Goal: Task Accomplishment & Management: Manage account settings

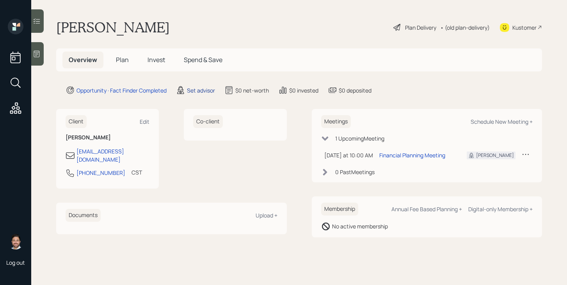
click at [207, 89] on div "Set advisor" at bounding box center [201, 90] width 28 height 8
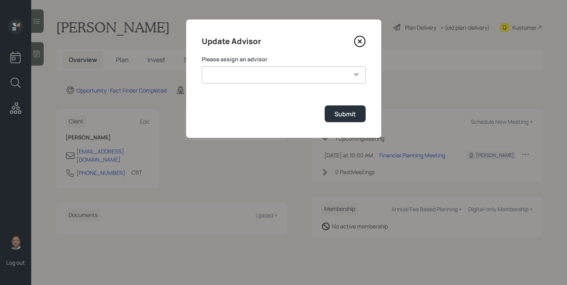
click at [239, 73] on select "Jonah Coleman Tyler End Michael Russo Treva Nostdahl Eric Schwartz James DiStas…" at bounding box center [284, 74] width 164 height 17
select select "bffa7908-1b2a-4c79-9bb6-f0ec9aed22d3"
click at [202, 66] on select "Jonah Coleman Tyler End Michael Russo Treva Nostdahl Eric Schwartz James DiStas…" at bounding box center [284, 74] width 164 height 17
click at [350, 113] on div "Submit" at bounding box center [344, 114] width 21 height 9
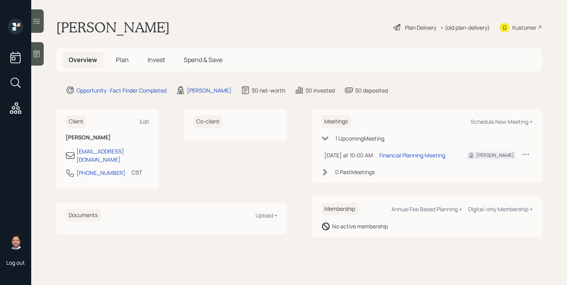
click at [123, 56] on span "Plan" at bounding box center [122, 59] width 13 height 9
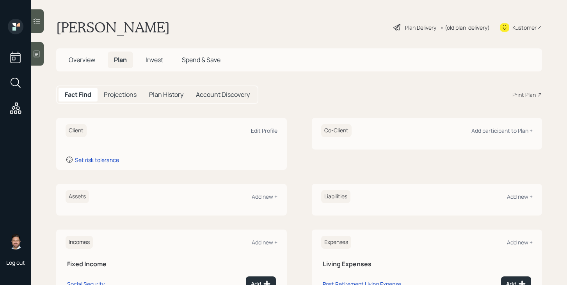
click at [41, 54] on div at bounding box center [37, 53] width 12 height 23
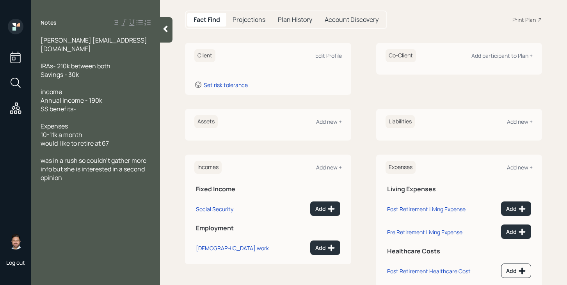
scroll to position [96, 0]
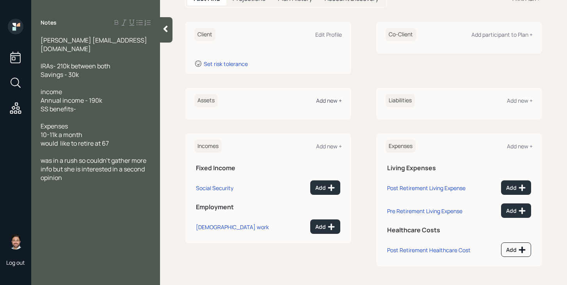
click at [325, 101] on div "Add new +" at bounding box center [329, 100] width 26 height 7
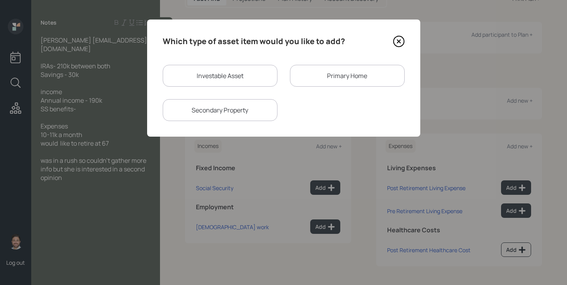
click at [234, 65] on div "Investable Asset" at bounding box center [220, 76] width 115 height 22
select select "taxable"
select select "balanced"
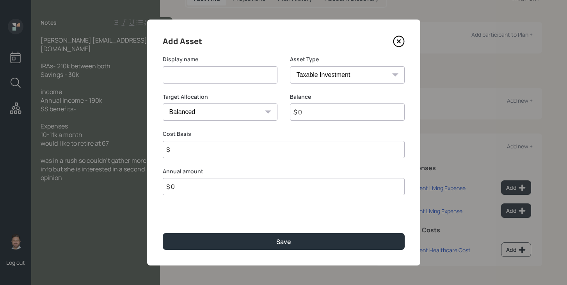
click at [230, 74] on input at bounding box center [220, 74] width 115 height 17
type input "IRA"
click at [316, 113] on input "$ 0" at bounding box center [347, 111] width 115 height 17
type input "$ 210,000"
click at [312, 146] on input "$" at bounding box center [284, 149] width 242 height 17
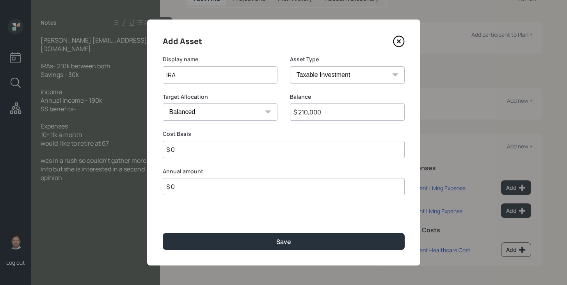
type input "$ 0"
click at [339, 71] on select "SEP IRA IRA Roth IRA 401(k) Roth 401(k) 403(b) Roth 403(b) 457(b) Roth 457(b) H…" at bounding box center [347, 74] width 115 height 17
select select "ira"
click at [290, 66] on select "SEP IRA IRA Roth IRA 401(k) Roth 401(k) 403(b) Roth 403(b) 457(b) Roth 457(b) H…" at bounding box center [347, 74] width 115 height 17
click at [251, 199] on div "Saving Start Year Select..." at bounding box center [220, 187] width 115 height 40
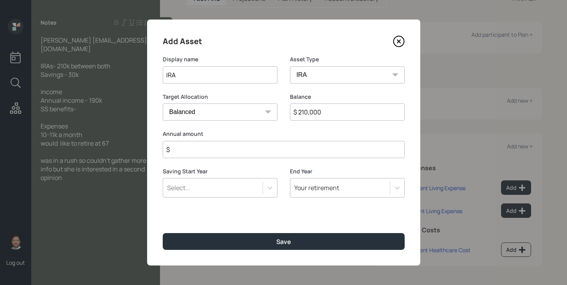
click at [266, 152] on input "$" at bounding box center [284, 149] width 242 height 17
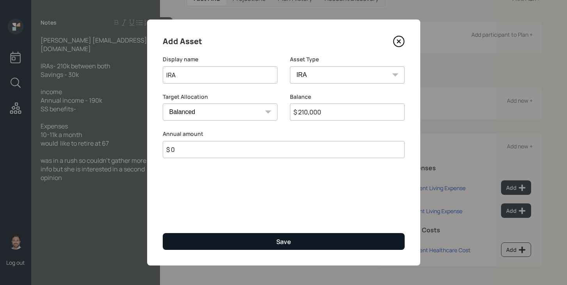
type input "$ 0"
click at [276, 240] on button "Save" at bounding box center [284, 241] width 242 height 17
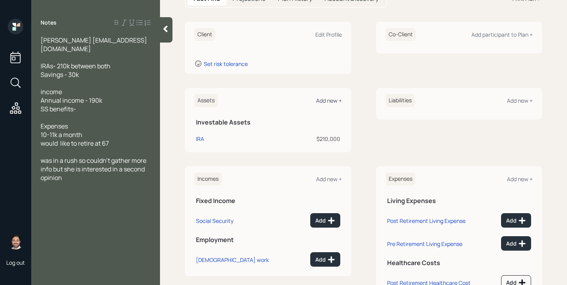
click at [334, 99] on div "Add new +" at bounding box center [329, 100] width 26 height 7
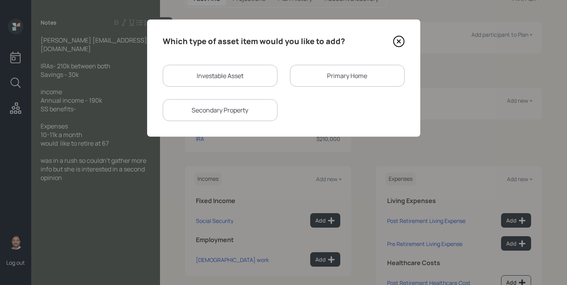
click at [246, 81] on div "Investable Asset" at bounding box center [220, 76] width 115 height 22
select select "taxable"
select select "balanced"
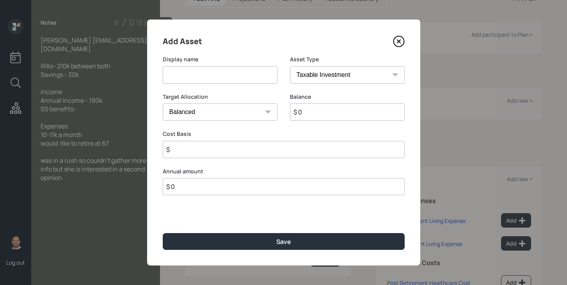
click at [246, 81] on input at bounding box center [220, 74] width 115 height 17
type input "Savings"
click at [331, 76] on select "SEP IRA IRA Roth IRA 401(k) Roth 401(k) 403(b) Roth 403(b) 457(b) Roth 457(b) H…" at bounding box center [347, 74] width 115 height 17
select select "cash"
click at [290, 66] on select "SEP IRA IRA Roth IRA 401(k) Roth 401(k) 403(b) Roth 403(b) 457(b) Roth 457(b) H…" at bounding box center [347, 74] width 115 height 17
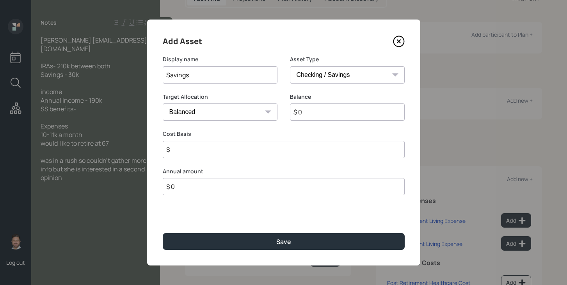
type input "$"
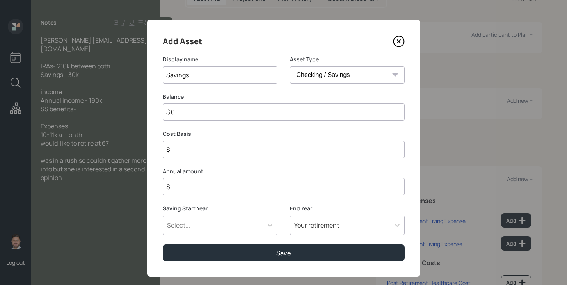
click at [317, 114] on input "$ 0" at bounding box center [284, 111] width 242 height 17
type input "$ 3"
type input "$ 30"
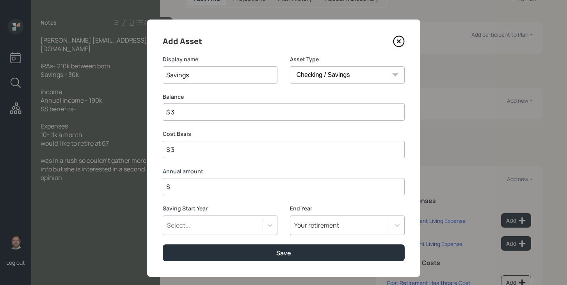
type input "$ 30"
type input "$ 300"
type input "$ 3,000"
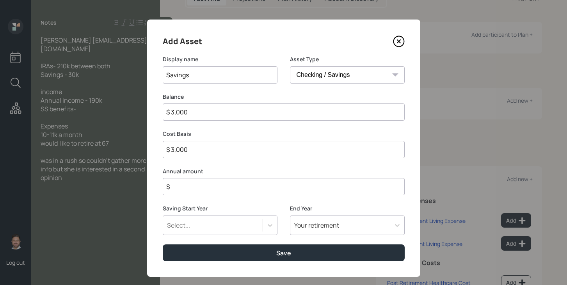
type input "$ 30,000"
click at [298, 190] on input "$" at bounding box center [284, 186] width 242 height 17
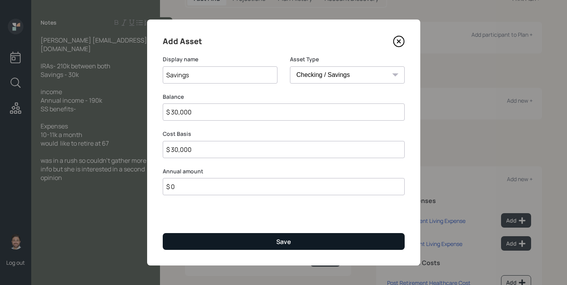
type input "$ 0"
click at [291, 244] on button "Save" at bounding box center [284, 241] width 242 height 17
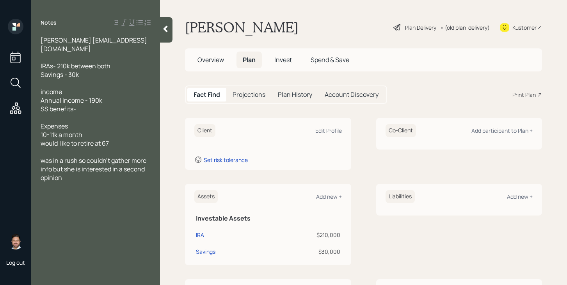
click at [169, 28] on icon at bounding box center [166, 29] width 8 height 8
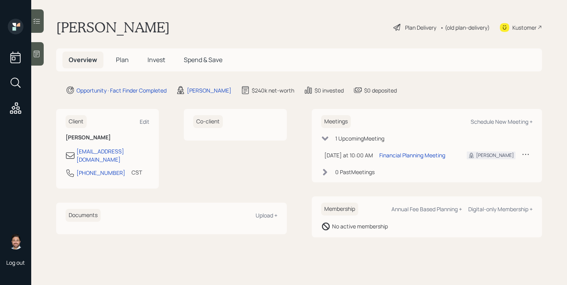
click at [121, 63] on span "Plan" at bounding box center [122, 59] width 13 height 9
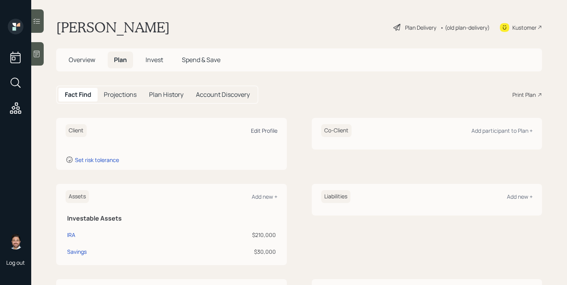
click at [271, 128] on div "Edit Profile" at bounding box center [264, 130] width 27 height 7
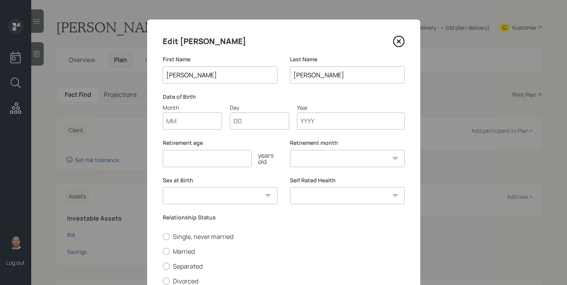
click at [196, 119] on input "Month" at bounding box center [192, 120] width 59 height 17
type input "11"
type input "08"
type input "1965"
select select "11"
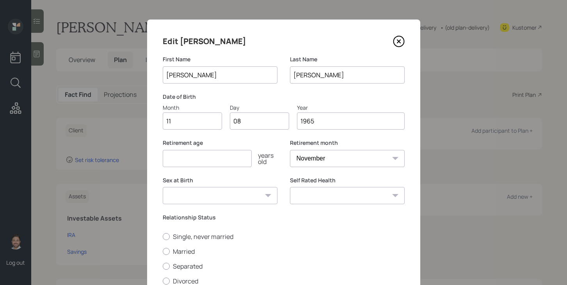
type input "1965"
click at [192, 160] on input "number" at bounding box center [207, 158] width 89 height 17
type input "67"
click at [228, 198] on select "Male Female Other / Prefer not to say" at bounding box center [220, 195] width 115 height 17
select select "female"
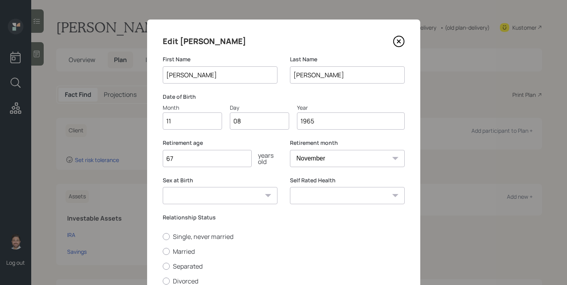
click at [163, 187] on select "Male Female Other / Prefer not to say" at bounding box center [220, 195] width 115 height 17
click at [324, 198] on select "Excellent Very Good Good Fair Poor" at bounding box center [347, 195] width 115 height 17
select select "excellent"
click at [290, 187] on select "Excellent Very Good Good Fair Poor" at bounding box center [347, 195] width 115 height 17
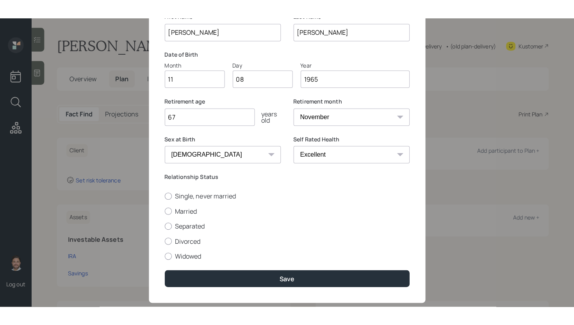
scroll to position [77, 0]
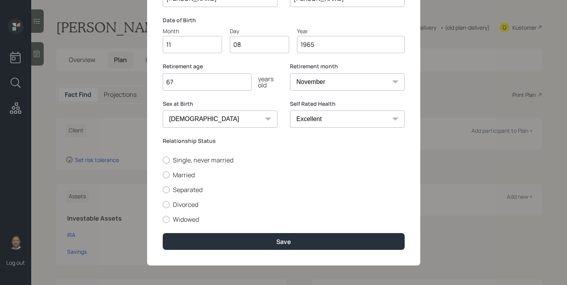
click at [205, 164] on div "Single, never married Married Separated Divorced Widowed" at bounding box center [284, 190] width 242 height 68
drag, startPoint x: 208, startPoint y: 160, endPoint x: 211, endPoint y: 167, distance: 7.5
click at [208, 160] on label "Single, never married" at bounding box center [284, 160] width 242 height 9
click at [163, 160] on input "Single, never married" at bounding box center [162, 160] width 0 height 0
radio input "true"
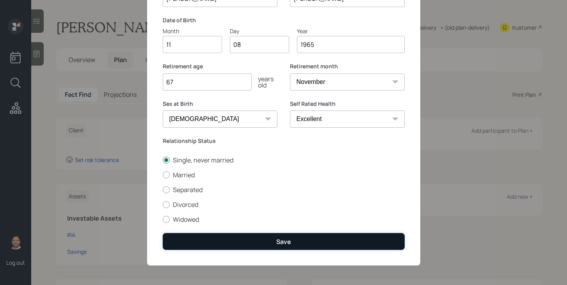
click at [236, 235] on button "Save" at bounding box center [284, 241] width 242 height 17
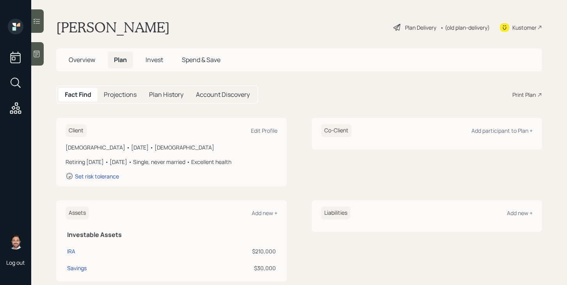
click at [414, 28] on div "Plan Delivery" at bounding box center [420, 27] width 31 height 8
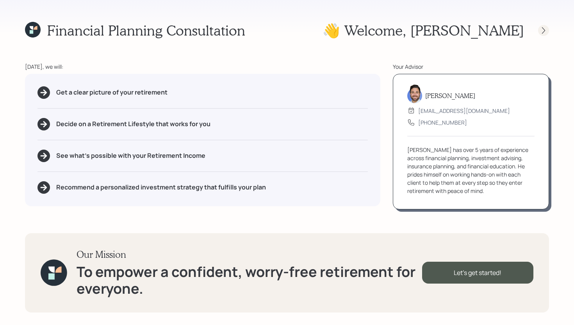
click at [544, 33] on icon at bounding box center [543, 31] width 8 height 8
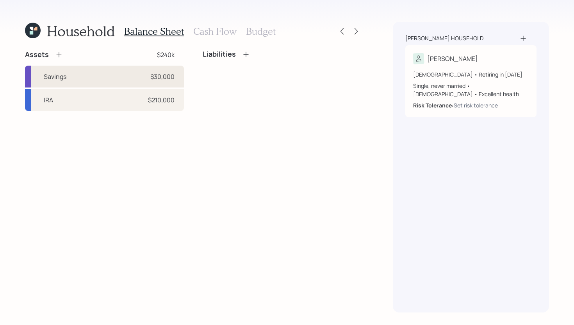
click at [172, 76] on div "$30,000" at bounding box center [162, 76] width 24 height 9
select select "cash"
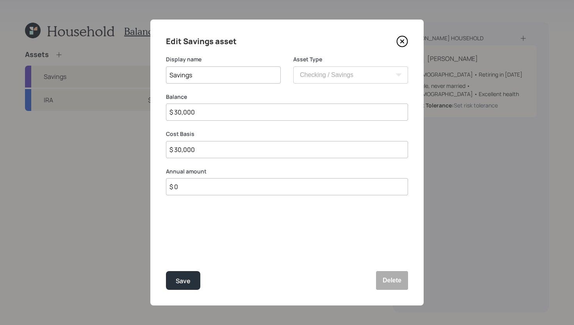
click at [255, 116] on input "$ 30,000" at bounding box center [287, 111] width 242 height 17
type input "$ 2"
type input "$ 20"
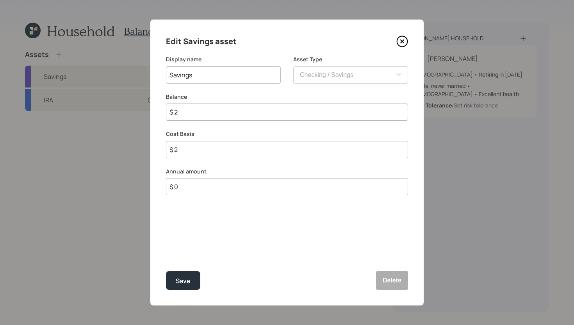
type input "$ 20"
type input "$ 200"
type input "$ 2,000"
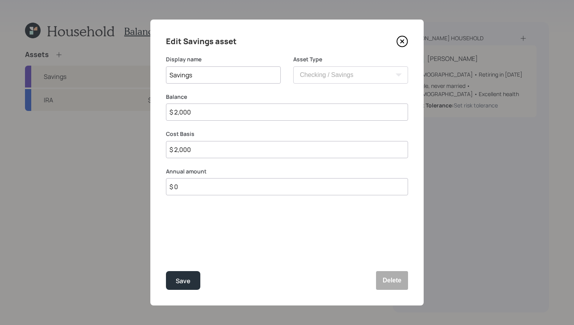
type input "$ 20,000"
click at [185, 274] on button "Save" at bounding box center [183, 280] width 34 height 19
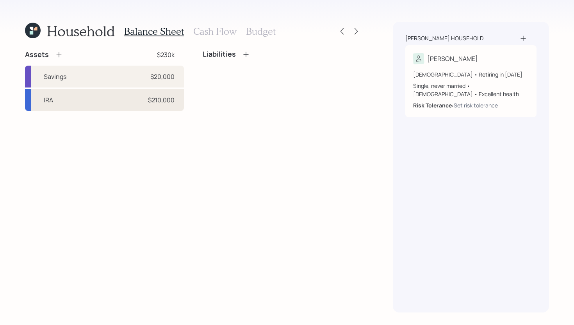
click at [130, 104] on div "IRA $210,000" at bounding box center [104, 100] width 159 height 22
select select "ira"
select select "balanced"
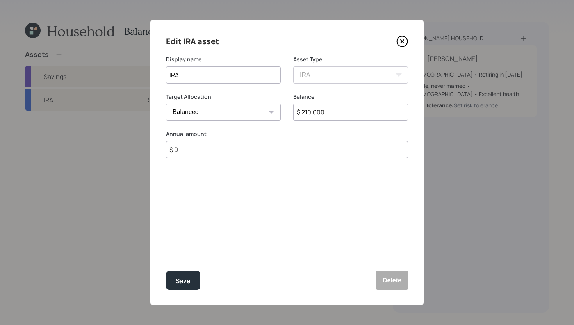
click at [338, 112] on input "$ 210,000" at bounding box center [350, 111] width 115 height 17
type input "$ 167,000"
click at [193, 274] on button "Save" at bounding box center [183, 280] width 34 height 19
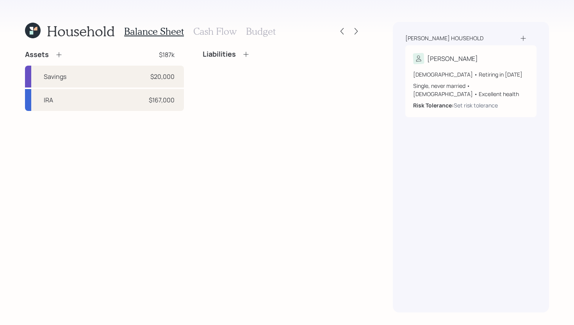
click at [59, 54] on icon at bounding box center [59, 55] width 8 height 8
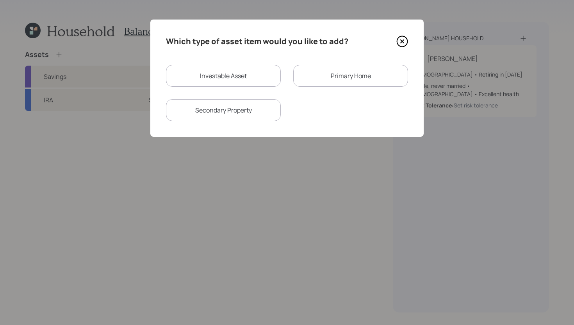
click at [214, 75] on div "Investable Asset" at bounding box center [223, 76] width 115 height 22
select select "taxable"
select select "balanced"
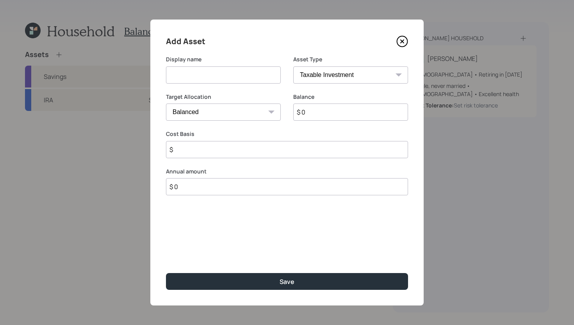
click at [214, 75] on input at bounding box center [223, 74] width 115 height 17
type input "SEP"
click at [350, 114] on input "$ 0" at bounding box center [350, 111] width 115 height 17
type input "$ 56,500"
click at [377, 75] on select "SEP IRA IRA Roth IRA 401(k) Roth 401(k) 403(b) Roth 403(b) 457(b) Roth 457(b) H…" at bounding box center [350, 74] width 115 height 17
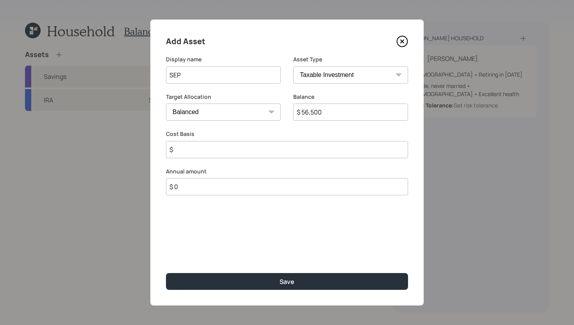
select select "sep_ira"
click at [293, 66] on select "SEP IRA IRA Roth IRA 401(k) Roth 401(k) 403(b) Roth 403(b) 457(b) Roth 457(b) H…" at bounding box center [350, 74] width 115 height 17
click at [265, 149] on input "$" at bounding box center [287, 149] width 242 height 17
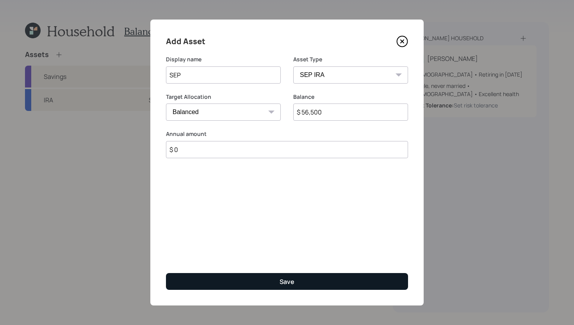
type input "$ 0"
click at [241, 283] on button "Save" at bounding box center [287, 281] width 242 height 17
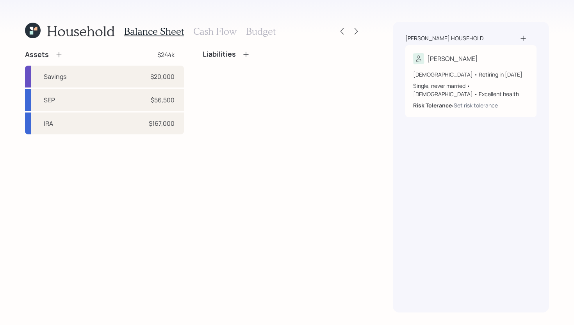
click at [60, 54] on icon at bounding box center [58, 54] width 5 height 5
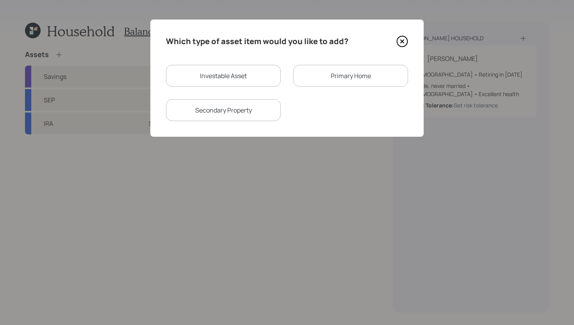
click at [194, 71] on div "Investable Asset" at bounding box center [223, 76] width 115 height 22
select select "taxable"
select select "balanced"
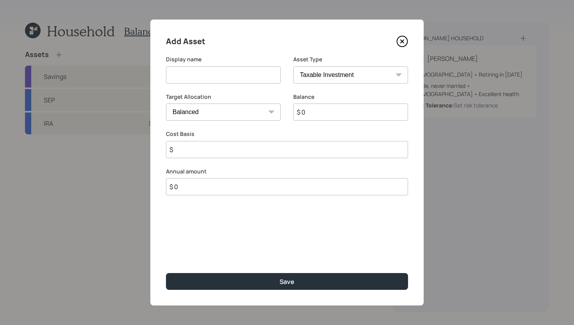
click at [194, 71] on input at bounding box center [223, 74] width 115 height 17
type input "CD"
click at [325, 116] on input "$ 0" at bounding box center [350, 111] width 115 height 17
type input "$ 11,800"
click at [298, 151] on input "$" at bounding box center [287, 149] width 242 height 17
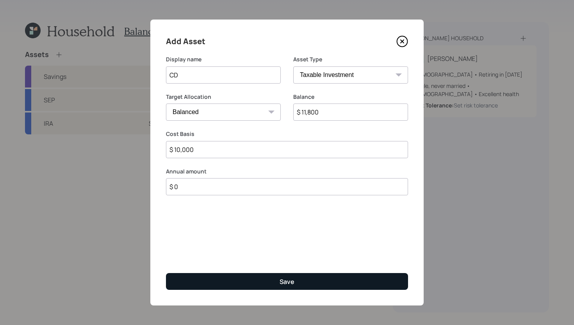
type input "$ 10,000"
click at [245, 275] on button "Save" at bounding box center [287, 281] width 242 height 17
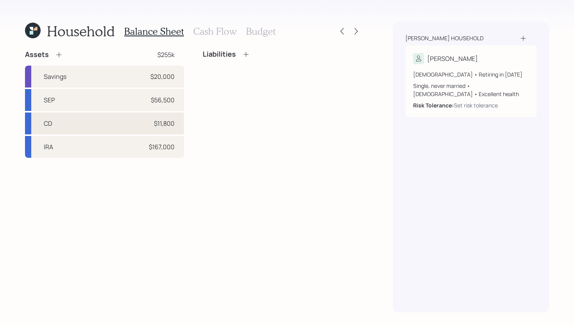
click at [111, 124] on div "CD $11,800" at bounding box center [104, 123] width 159 height 22
select select "taxable"
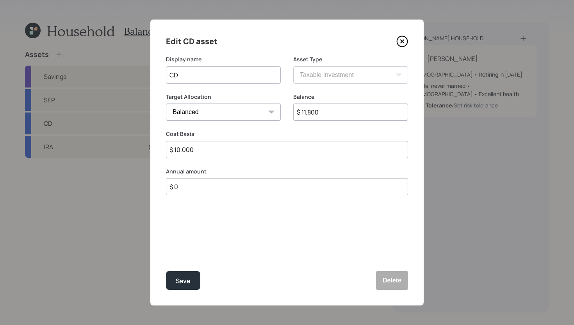
click at [188, 113] on select "Cash Conservative Balanced Aggressive" at bounding box center [223, 111] width 115 height 17
select select "uninvested"
click at [166, 103] on select "Cash Conservative Balanced Aggressive" at bounding box center [223, 111] width 115 height 17
click at [182, 272] on button "Save" at bounding box center [183, 280] width 34 height 19
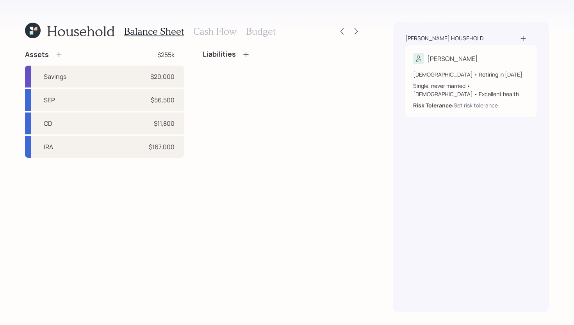
click at [59, 54] on icon at bounding box center [58, 54] width 5 height 5
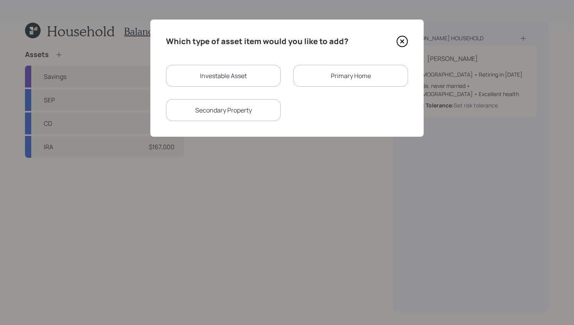
click at [316, 85] on div "Primary Home" at bounding box center [350, 76] width 115 height 22
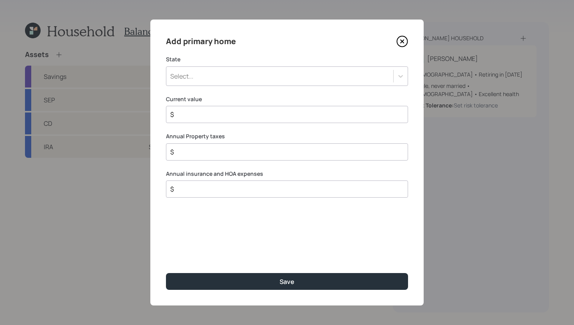
click at [277, 74] on div "Select..." at bounding box center [279, 75] width 227 height 13
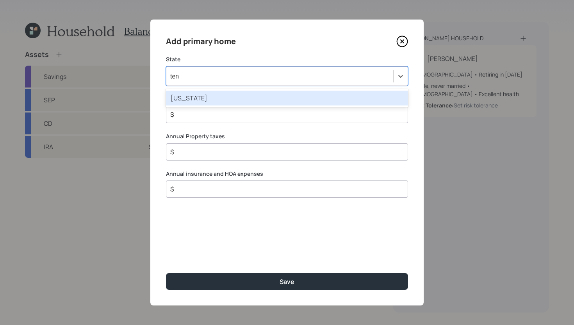
type input "tenn"
click at [277, 96] on div "Tennessee" at bounding box center [287, 98] width 242 height 15
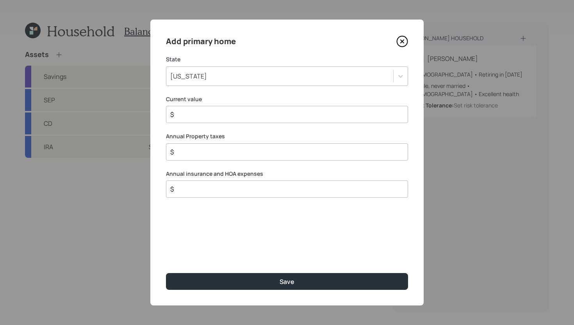
click at [248, 113] on input "$" at bounding box center [283, 114] width 229 height 9
type input "$ 650,000"
click at [212, 156] on input "$" at bounding box center [283, 151] width 229 height 9
type input "$ 5,000"
click at [215, 191] on input "$" at bounding box center [283, 188] width 229 height 9
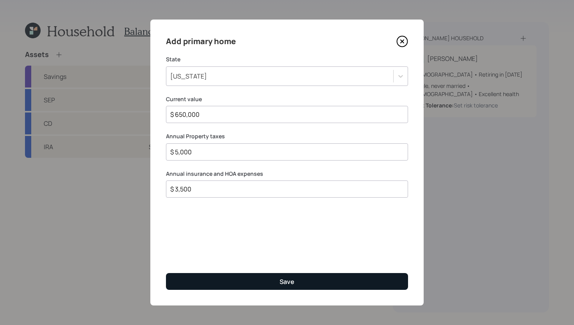
type input "$ 3,500"
click at [238, 278] on button "Save" at bounding box center [287, 281] width 242 height 17
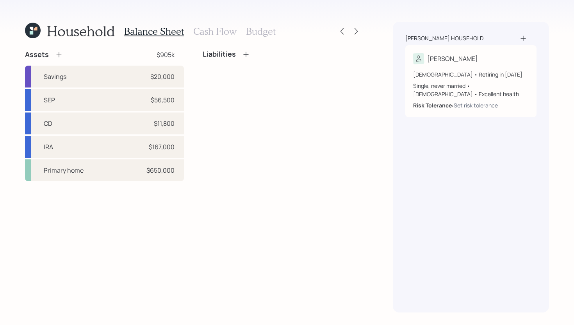
click at [247, 55] on icon at bounding box center [246, 54] width 8 height 8
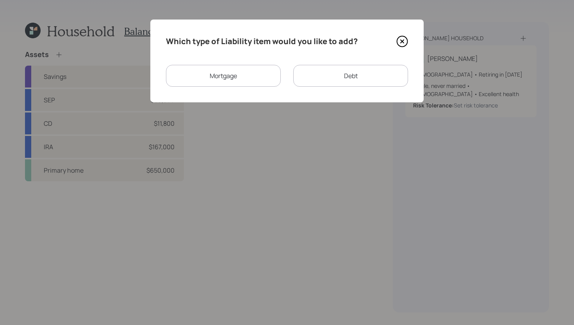
click at [244, 81] on div "Mortgage" at bounding box center [223, 76] width 115 height 22
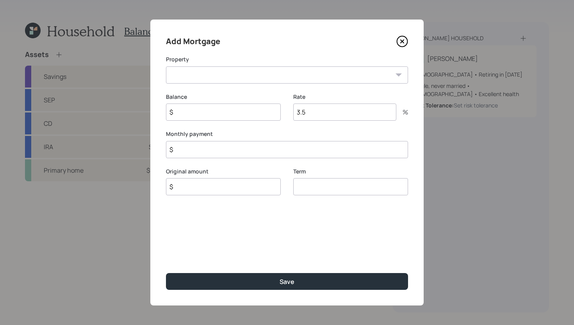
click at [235, 83] on select "TN Primary home" at bounding box center [287, 74] width 242 height 17
select select "d6ff4ff9-ec33-4fb8-a619-fd5abe6a3ac4"
click at [166, 66] on select "TN Primary home" at bounding box center [287, 74] width 242 height 17
click at [221, 111] on input "$" at bounding box center [223, 111] width 115 height 17
type input "$ 56,000"
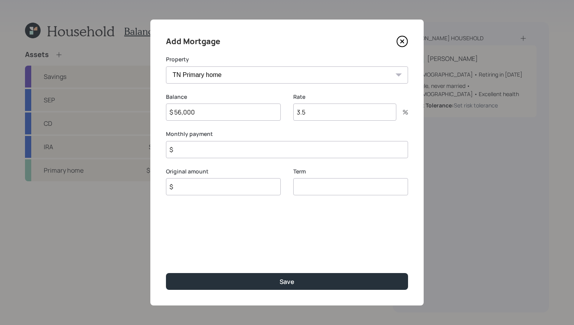
click at [331, 114] on input "3.5" at bounding box center [344, 111] width 103 height 17
click at [219, 192] on input "$" at bounding box center [223, 186] width 115 height 17
type input "$ 56,000"
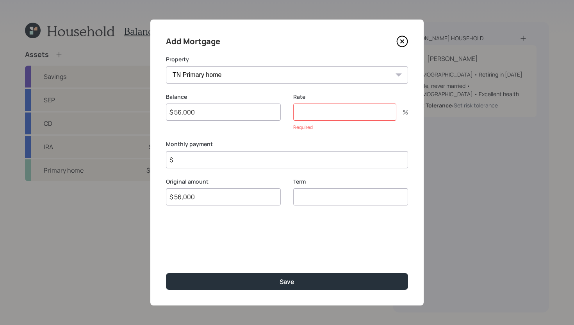
click at [327, 114] on input "number" at bounding box center [344, 111] width 103 height 17
type input "2.7"
click at [280, 151] on input "$" at bounding box center [287, 149] width 242 height 17
click at [322, 199] on div "Term" at bounding box center [350, 196] width 115 height 37
click at [322, 196] on input "number" at bounding box center [350, 196] width 115 height 17
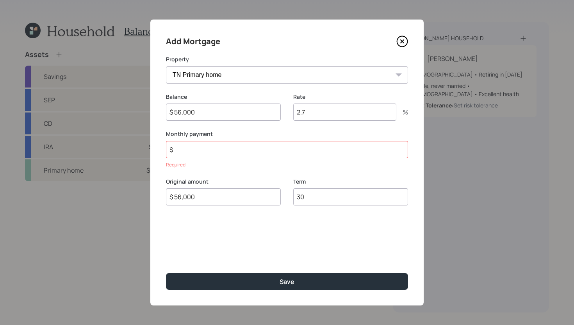
type input "30"
click at [289, 150] on input "$" at bounding box center [287, 149] width 242 height 17
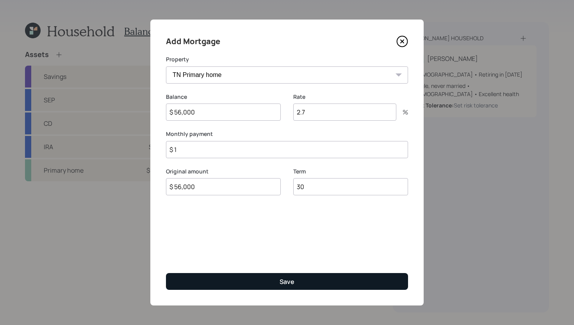
type input "$ 1"
click at [350, 285] on button "Save" at bounding box center [287, 281] width 242 height 17
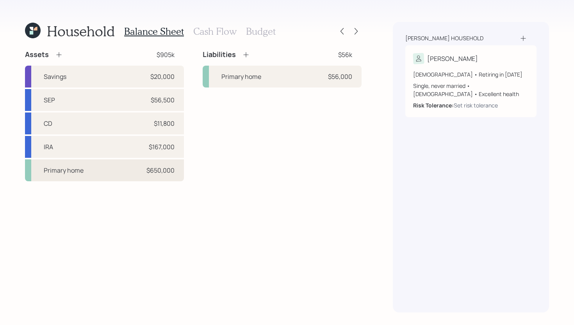
click at [78, 175] on div "Primary home $650,000" at bounding box center [104, 170] width 159 height 22
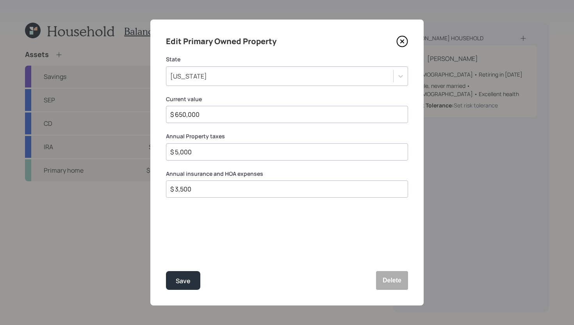
click at [402, 43] on icon at bounding box center [402, 42] width 12 height 12
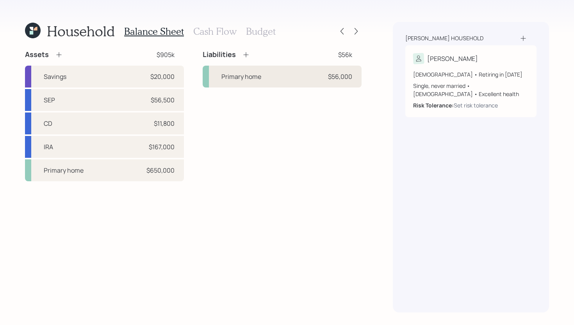
click at [260, 77] on div "Primary home" at bounding box center [241, 76] width 40 height 9
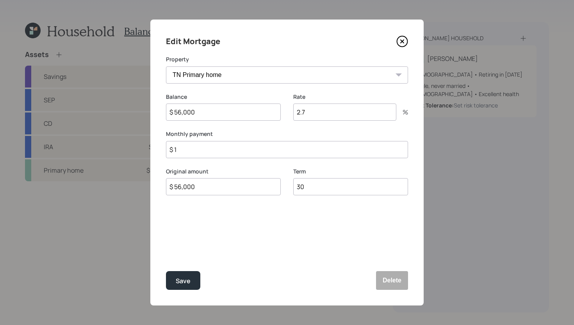
click at [229, 153] on input "$ 1" at bounding box center [287, 149] width 242 height 17
type input "$ 2,561"
click at [186, 281] on div "Save" at bounding box center [183, 281] width 15 height 11
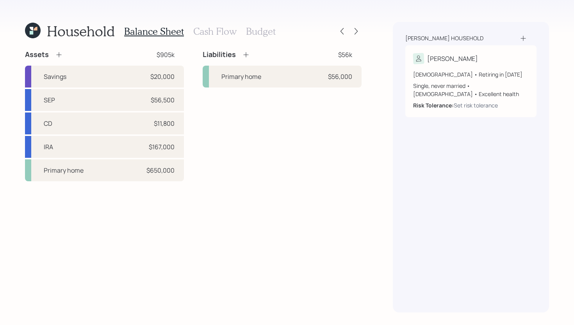
click at [247, 55] on icon at bounding box center [245, 54] width 5 height 5
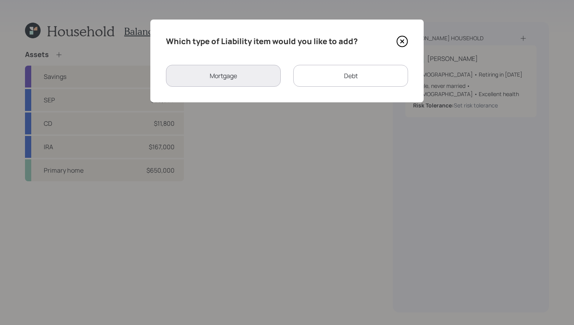
click at [342, 76] on div "Debt" at bounding box center [350, 76] width 115 height 22
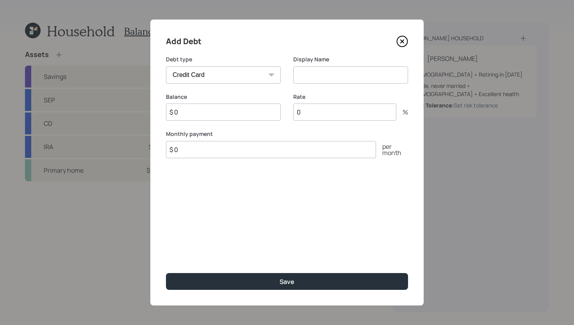
click at [229, 76] on select "Car Credit Card Medical Student Other" at bounding box center [223, 74] width 115 height 17
select select "car"
click at [166, 66] on select "Car Credit Card Medical Student Other" at bounding box center [223, 74] width 115 height 17
click at [322, 75] on input at bounding box center [350, 74] width 115 height 17
type input "Car Loan"
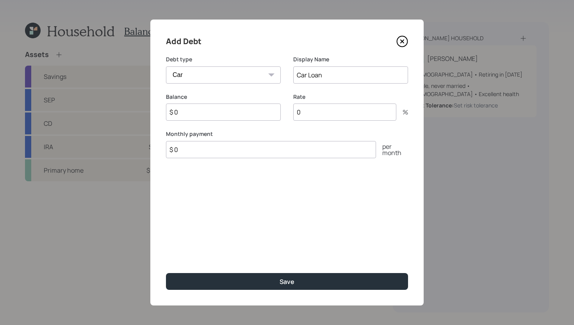
click at [216, 111] on input "$ 0" at bounding box center [223, 111] width 115 height 17
type input "$ 18,300"
click at [208, 148] on input "$ 0" at bounding box center [271, 149] width 210 height 17
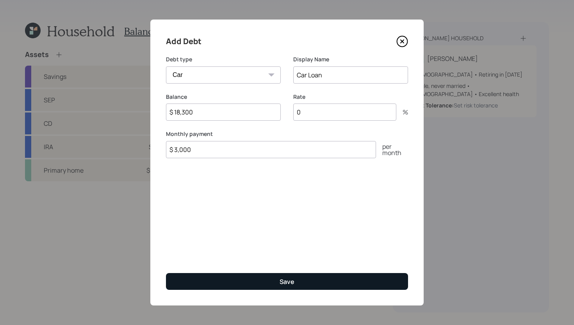
type input "$ 3,000"
click at [284, 279] on div "Save" at bounding box center [286, 281] width 15 height 9
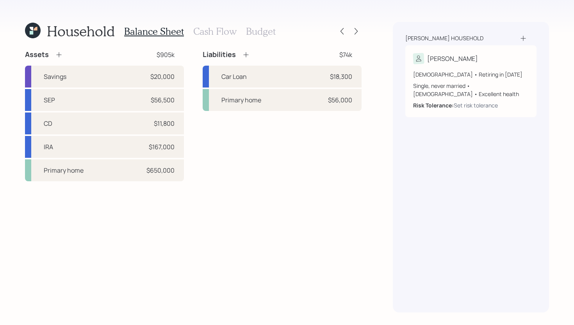
click at [246, 55] on icon at bounding box center [246, 55] width 8 height 8
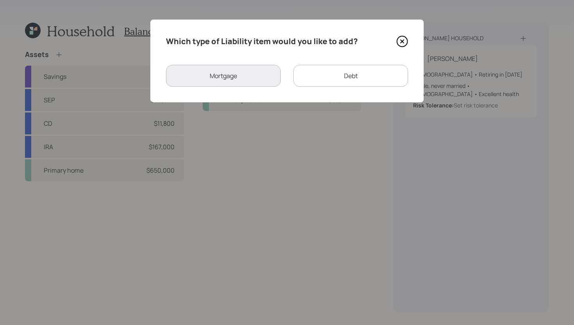
click at [405, 41] on icon at bounding box center [402, 42] width 12 height 12
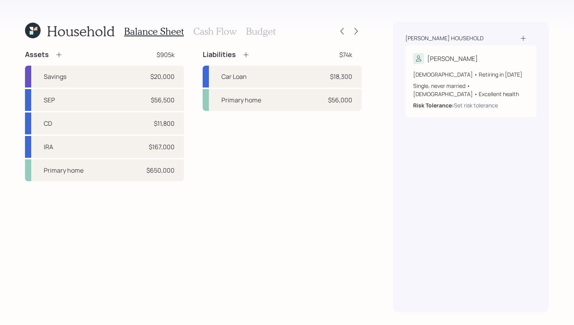
click at [224, 34] on h3 "Cash Flow" at bounding box center [214, 31] width 43 height 11
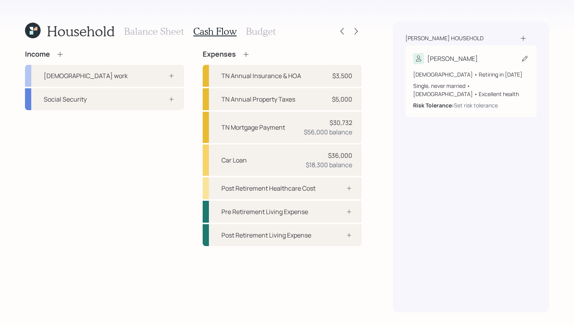
click at [452, 58] on div "Tracy" at bounding box center [471, 58] width 116 height 11
select select "11"
select select "female"
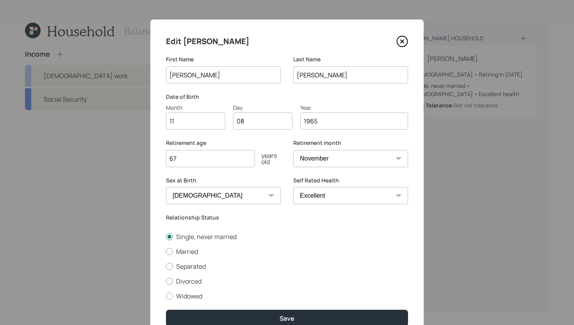
click at [400, 40] on icon at bounding box center [402, 42] width 12 height 12
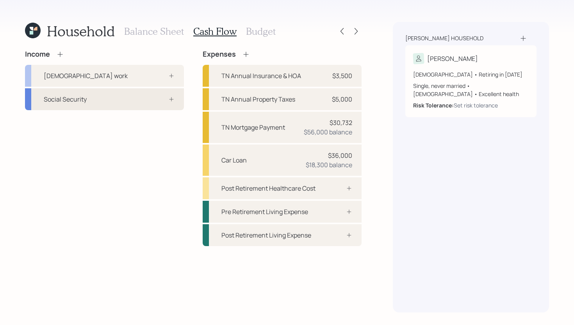
click at [143, 94] on div "Social Security" at bounding box center [104, 99] width 159 height 22
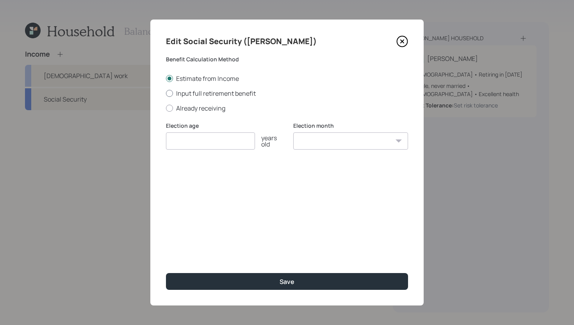
click at [238, 97] on label "Input full retirement benefit" at bounding box center [287, 93] width 242 height 9
click at [166, 93] on input "Input full retirement benefit" at bounding box center [165, 93] width 0 height 0
radio input "true"
click at [220, 139] on input "number" at bounding box center [210, 140] width 89 height 17
type input "67"
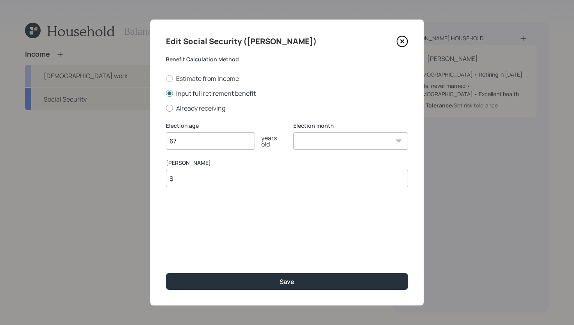
click at [258, 175] on input "$" at bounding box center [287, 178] width 242 height 17
type input "$ 3,944"
click at [351, 144] on select "January February March April May June July August September October November De…" at bounding box center [350, 140] width 115 height 17
select select "12"
click at [293, 132] on select "January February March April May June July August September October November De…" at bounding box center [350, 140] width 115 height 17
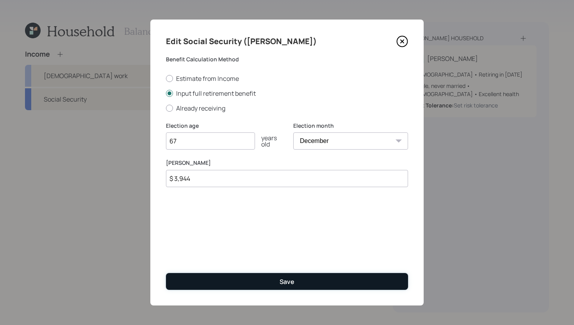
click at [340, 280] on button "Save" at bounding box center [287, 281] width 242 height 17
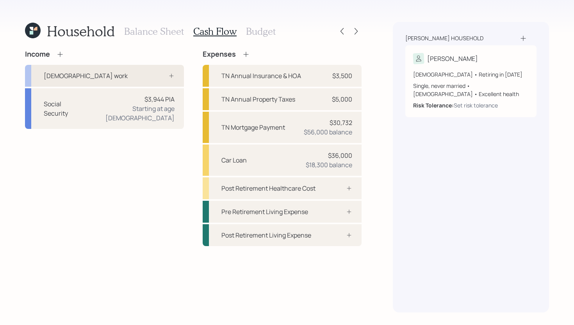
click at [158, 83] on div "Full-time work" at bounding box center [104, 76] width 159 height 22
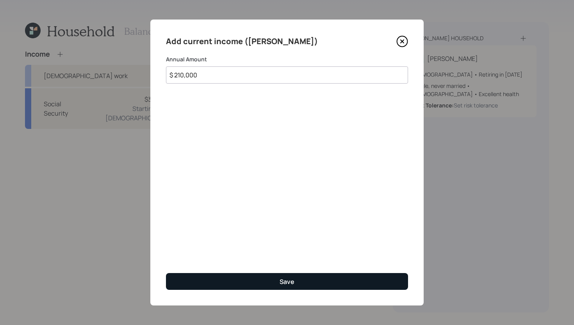
type input "$ 210,000"
click at [211, 283] on button "Save" at bounding box center [287, 281] width 242 height 17
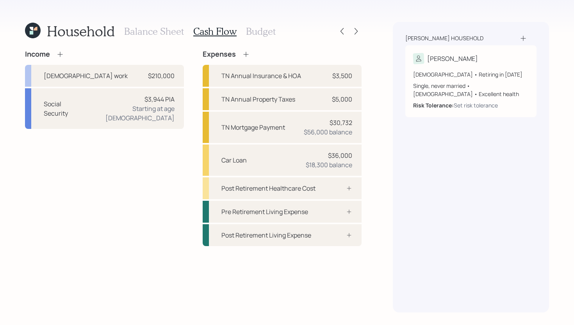
click at [137, 34] on h3 "Balance Sheet" at bounding box center [154, 31] width 60 height 11
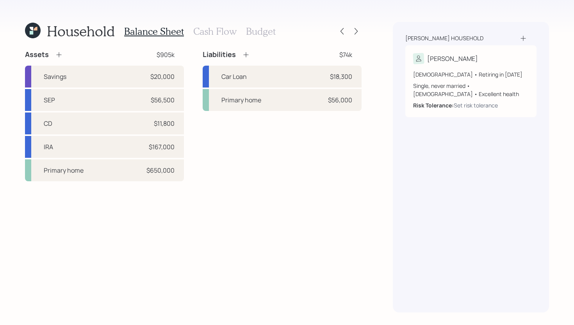
click at [222, 30] on h3 "Cash Flow" at bounding box center [214, 31] width 43 height 11
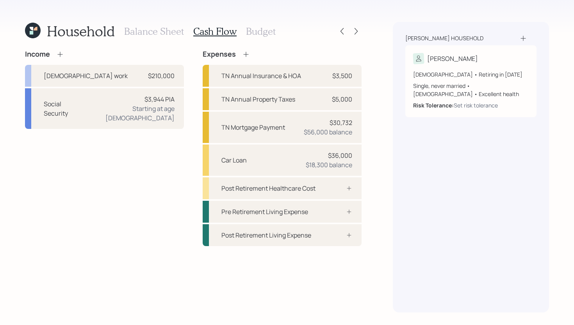
click at [244, 54] on icon at bounding box center [245, 54] width 5 height 5
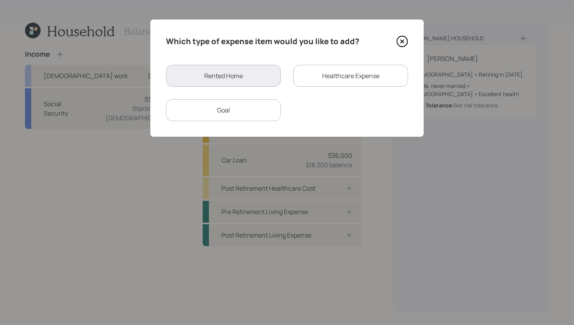
click at [333, 74] on div "Healthcare Expense" at bounding box center [350, 76] width 115 height 22
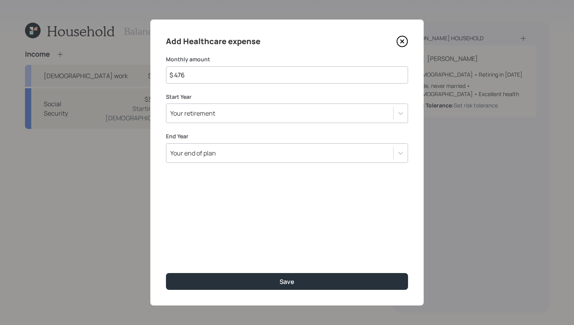
click at [306, 114] on div "Your retirement" at bounding box center [279, 113] width 227 height 13
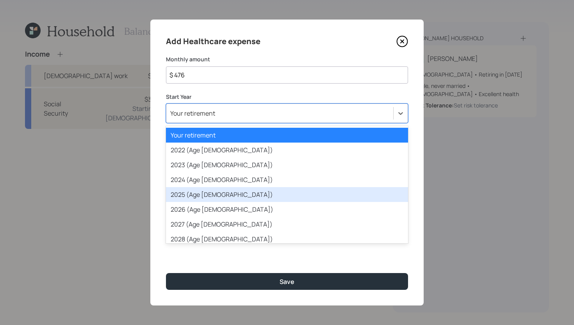
click at [261, 187] on div "2025 (Age 60)" at bounding box center [287, 194] width 242 height 15
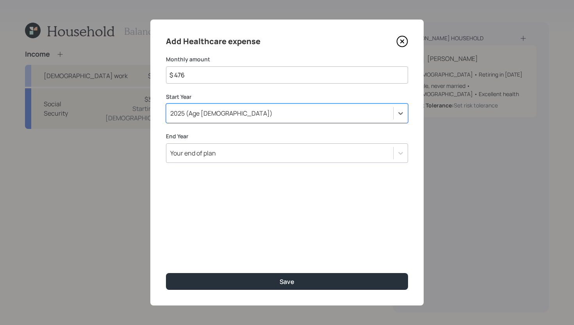
click at [259, 151] on div "Your end of plan" at bounding box center [279, 152] width 227 height 13
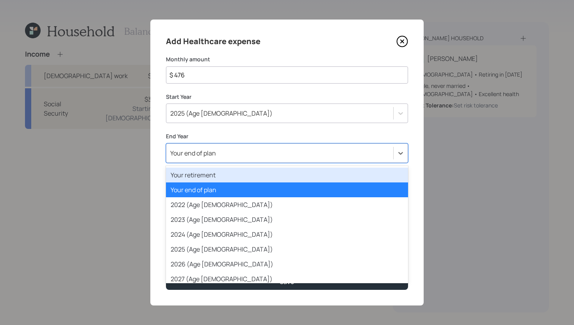
click at [250, 169] on div "Your retirement" at bounding box center [287, 174] width 242 height 15
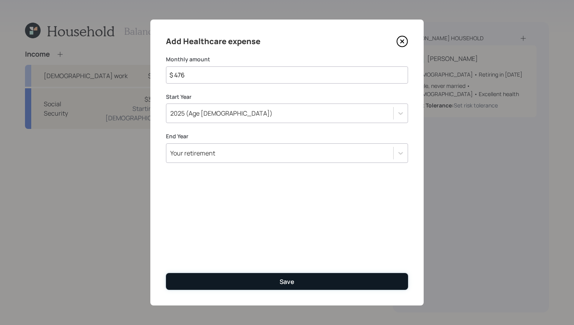
click at [250, 277] on button "Save" at bounding box center [287, 281] width 242 height 17
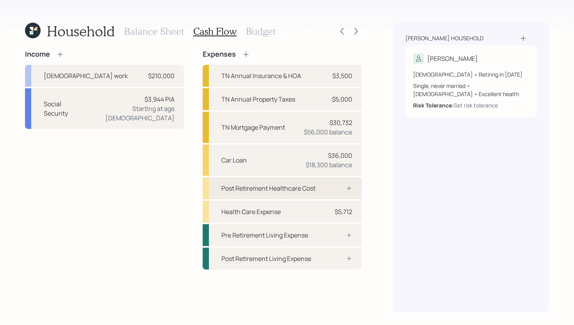
click at [339, 194] on div "Post Retirement Healthcare Cost" at bounding box center [282, 188] width 159 height 22
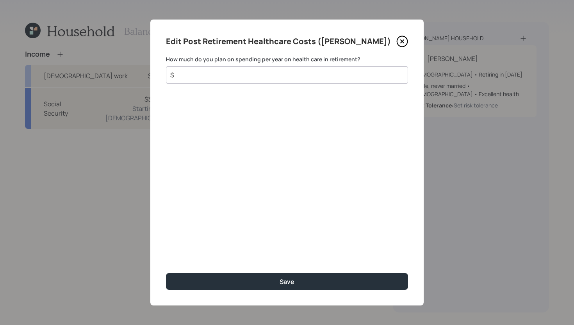
click at [269, 74] on input "$" at bounding box center [283, 74] width 229 height 9
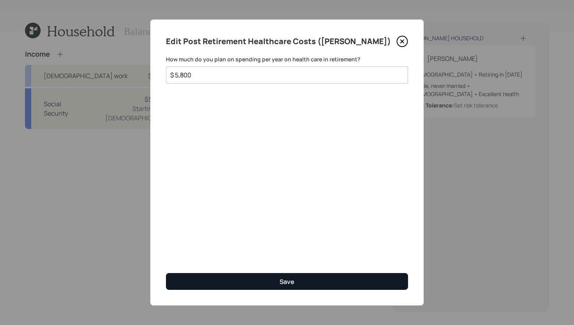
type input "$ 5,800"
click at [329, 283] on button "Save" at bounding box center [287, 281] width 242 height 17
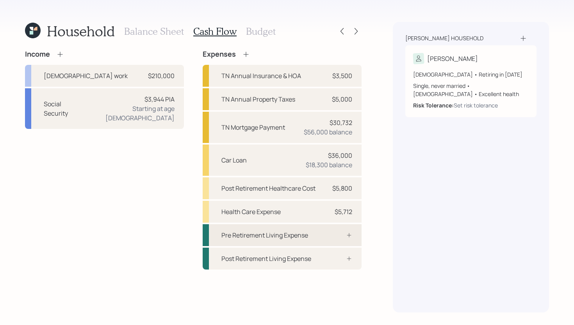
click at [308, 240] on div "Pre Retirement Living Expense" at bounding box center [282, 235] width 159 height 22
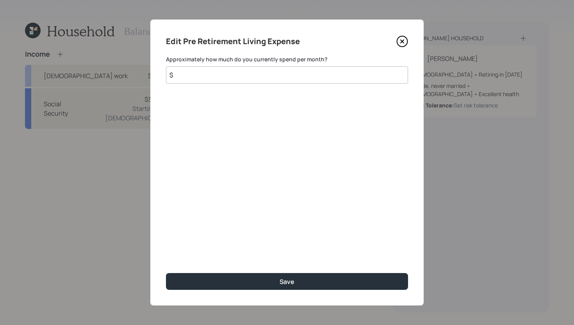
click at [249, 76] on input "$" at bounding box center [287, 74] width 242 height 17
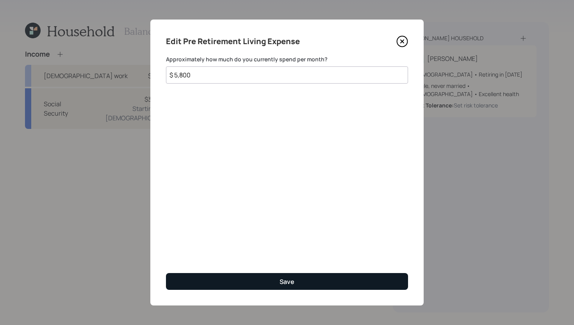
type input "$ 5,800"
click at [298, 277] on button "Save" at bounding box center [287, 281] width 242 height 17
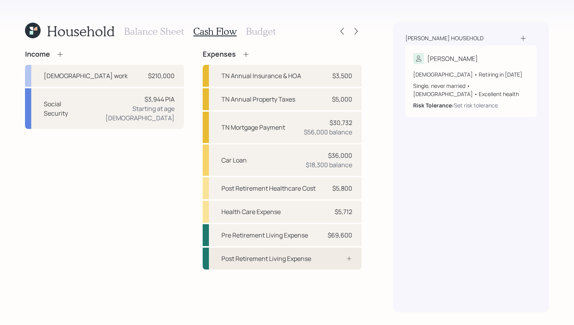
click at [321, 258] on div "Post Retirement Living Expense" at bounding box center [282, 258] width 159 height 22
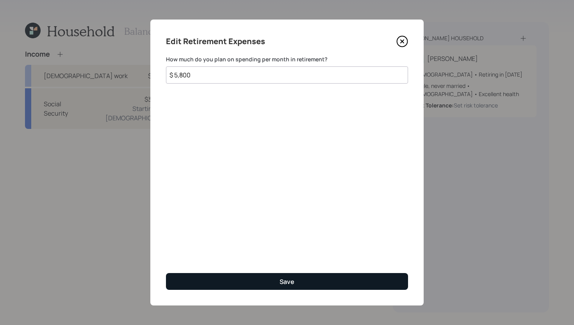
type input "$ 5,800"
click at [292, 279] on div "Save" at bounding box center [286, 281] width 15 height 9
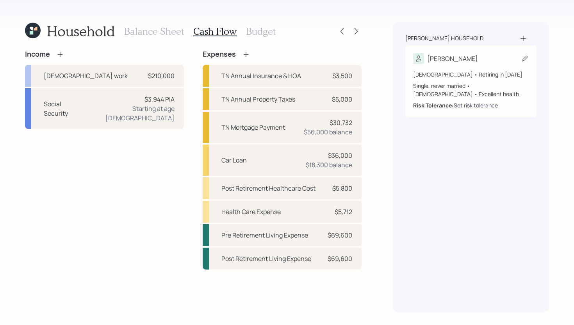
click at [483, 106] on div "Set risk tolerance" at bounding box center [475, 105] width 44 height 8
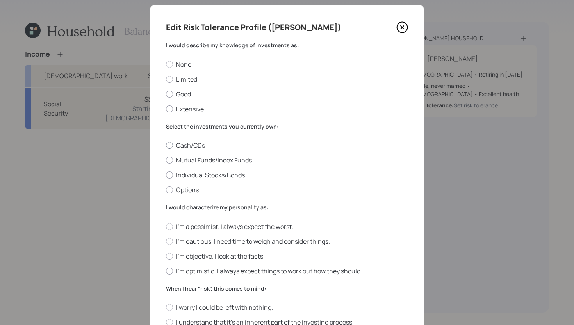
scroll to position [20, 0]
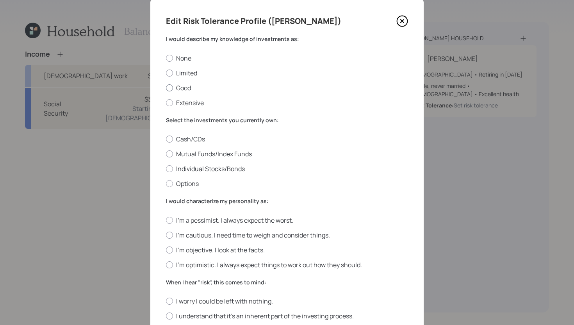
click at [182, 87] on label "Good" at bounding box center [287, 88] width 242 height 9
click at [166, 87] on input "Good" at bounding box center [165, 87] width 0 height 0
radio input "true"
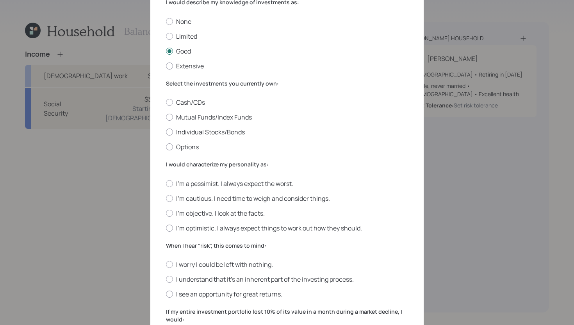
scroll to position [60, 0]
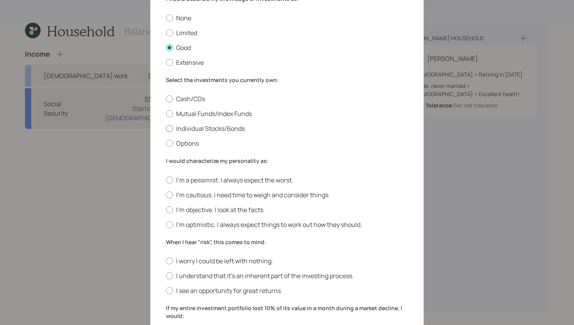
click at [229, 129] on label "Individual Stocks/Bonds" at bounding box center [287, 128] width 242 height 9
click at [166, 129] on input "Individual Stocks/Bonds" at bounding box center [165, 128] width 0 height 0
radio input "true"
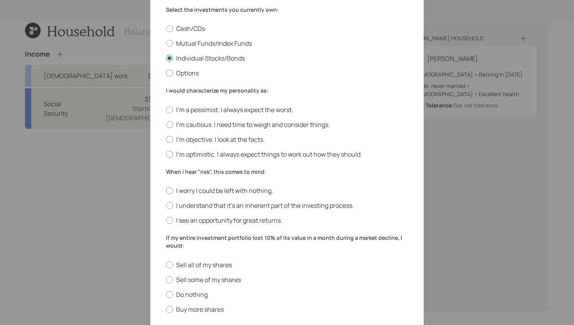
scroll to position [132, 0]
click at [248, 140] on label "I'm objective. I look at the facts." at bounding box center [287, 138] width 242 height 9
click at [166, 138] on input "I'm objective. I look at the facts." at bounding box center [165, 138] width 0 height 0
radio input "true"
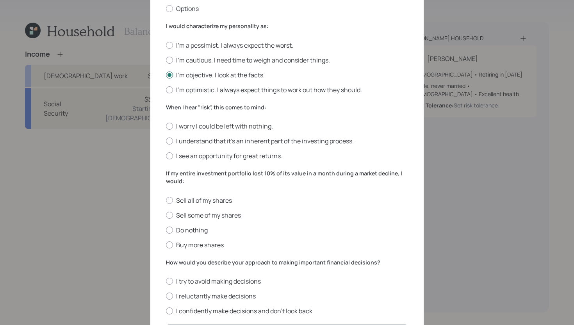
scroll to position [197, 0]
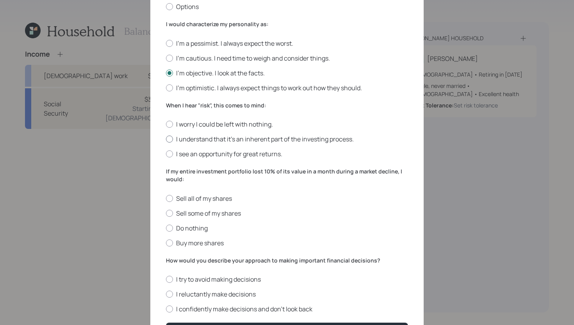
click at [345, 140] on label "I understand that it’s an inherent part of the investing process." at bounding box center [287, 139] width 242 height 9
click at [166, 139] on input "I understand that it’s an inherent part of the investing process." at bounding box center [165, 139] width 0 height 0
radio input "true"
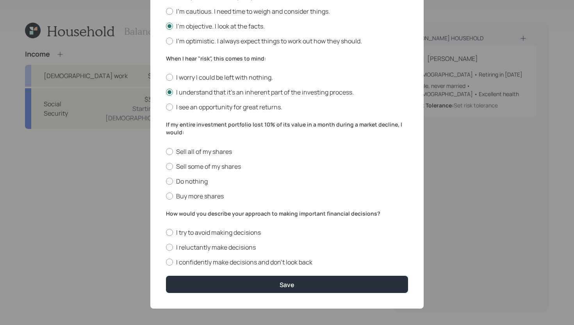
scroll to position [246, 0]
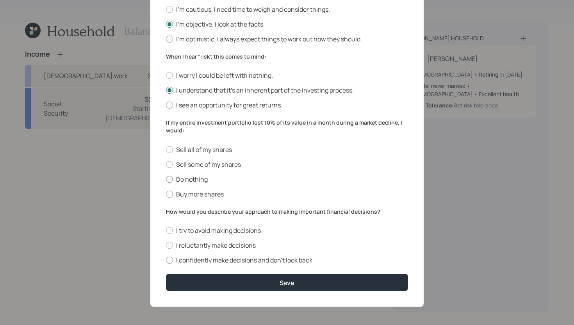
click at [203, 178] on label "Do nothing" at bounding box center [287, 179] width 242 height 9
click at [166, 179] on input "Do nothing" at bounding box center [165, 179] width 0 height 0
radio input "true"
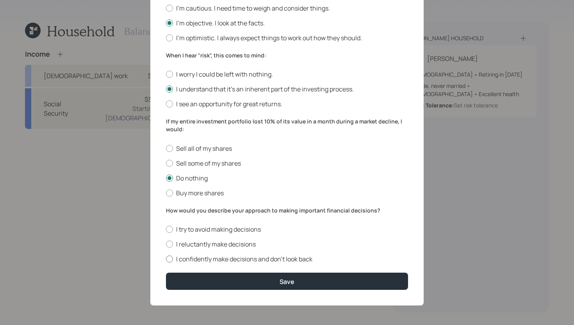
click at [228, 258] on label "I confidently make decisions and don’t look back" at bounding box center [287, 258] width 242 height 9
click at [166, 259] on input "I confidently make decisions and don’t look back" at bounding box center [165, 259] width 0 height 0
radio input "true"
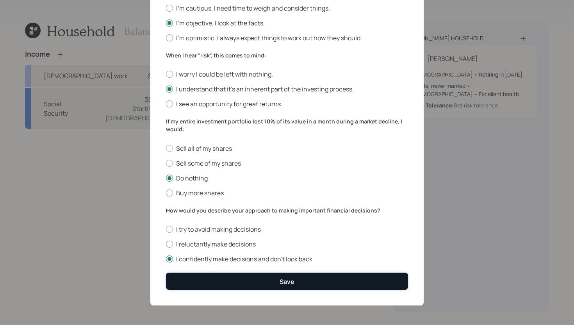
click at [235, 281] on button "Save" at bounding box center [287, 280] width 242 height 17
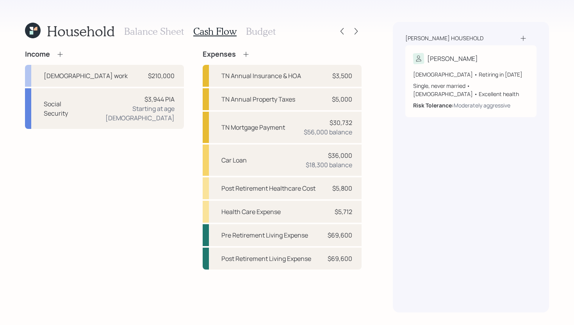
click at [172, 35] on h3 "Balance Sheet" at bounding box center [154, 31] width 60 height 11
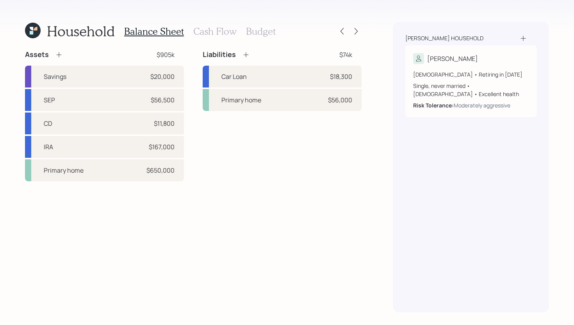
click at [209, 32] on h3 "Cash Flow" at bounding box center [214, 31] width 43 height 11
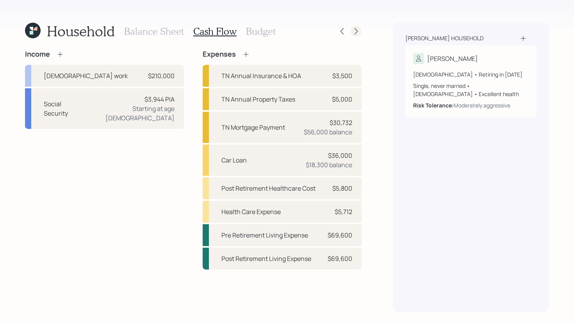
click at [355, 32] on icon at bounding box center [356, 31] width 8 height 8
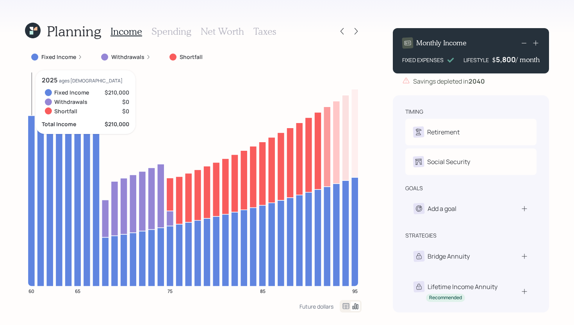
click at [29, 119] on icon at bounding box center [31, 201] width 7 height 171
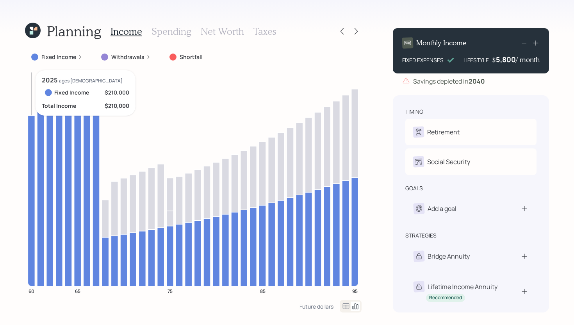
click at [32, 144] on icon at bounding box center [31, 201] width 7 height 171
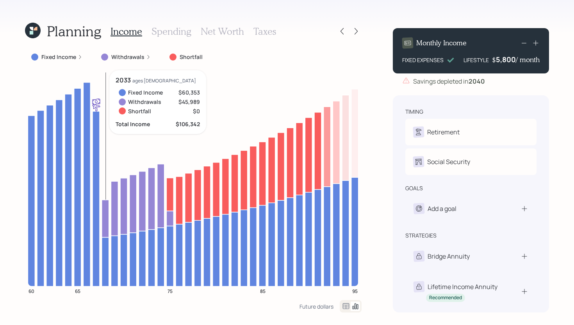
click at [106, 253] on icon at bounding box center [105, 261] width 7 height 49
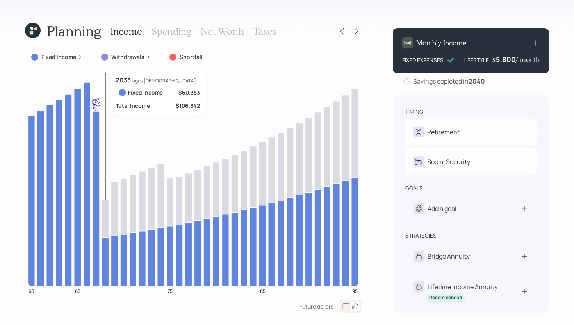
click at [106, 253] on icon at bounding box center [105, 261] width 7 height 49
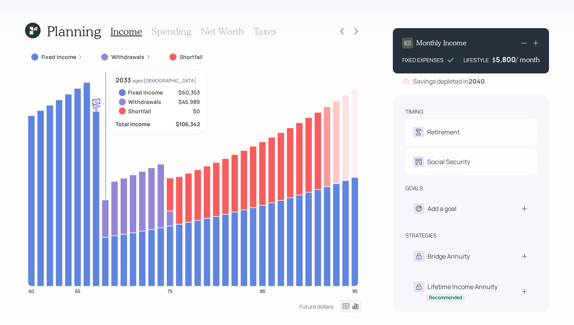
click at [106, 231] on icon at bounding box center [105, 217] width 7 height 37
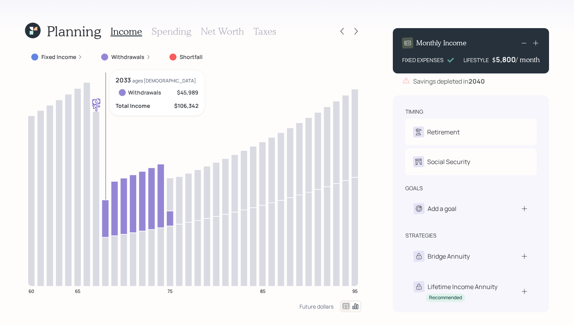
click at [106, 231] on icon at bounding box center [105, 217] width 7 height 37
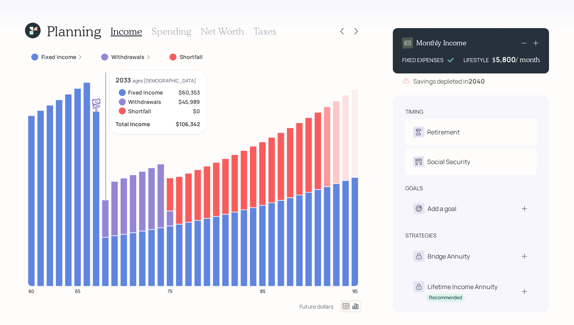
click at [108, 226] on icon at bounding box center [105, 217] width 7 height 37
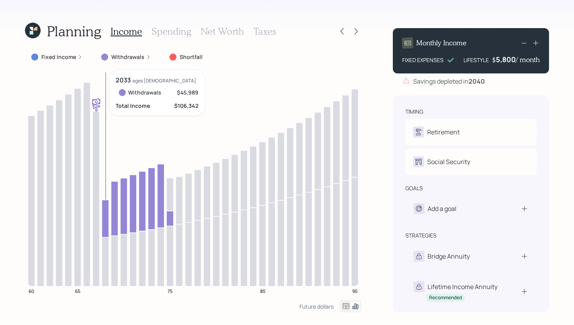
click at [108, 226] on icon at bounding box center [105, 217] width 7 height 37
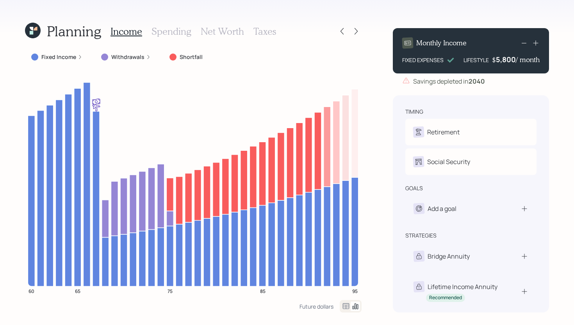
click at [58, 57] on label "Fixed Income" at bounding box center [58, 57] width 35 height 8
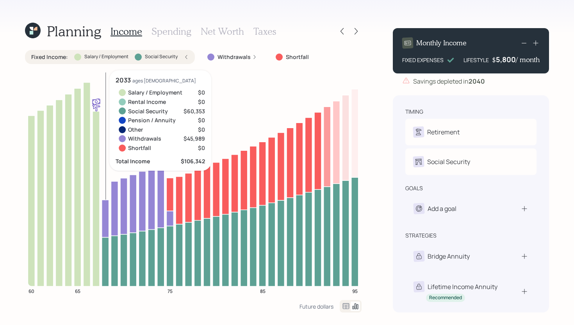
click at [107, 224] on icon at bounding box center [105, 217] width 7 height 37
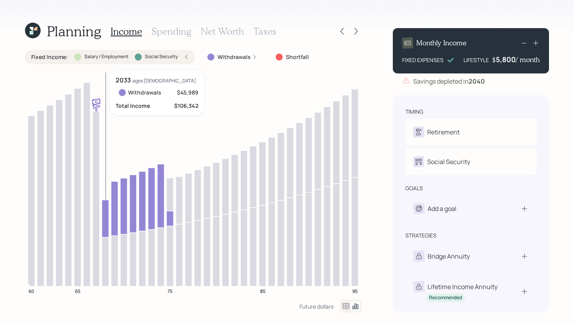
click at [107, 224] on icon at bounding box center [105, 217] width 7 height 37
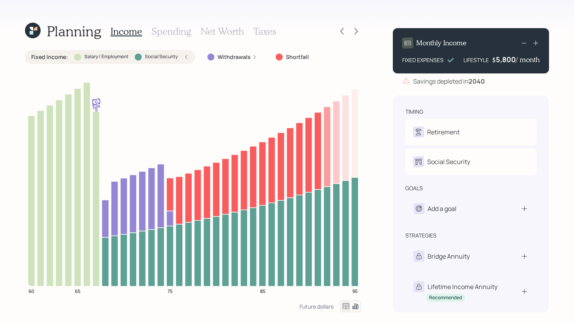
click at [112, 61] on div "Fixed Income : Salary / Employment Social Security" at bounding box center [110, 57] width 170 height 14
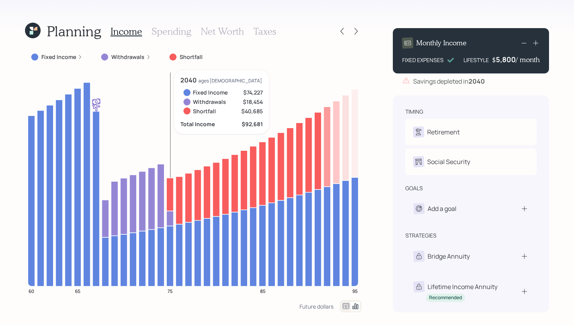
click at [170, 194] on icon at bounding box center [169, 194] width 7 height 33
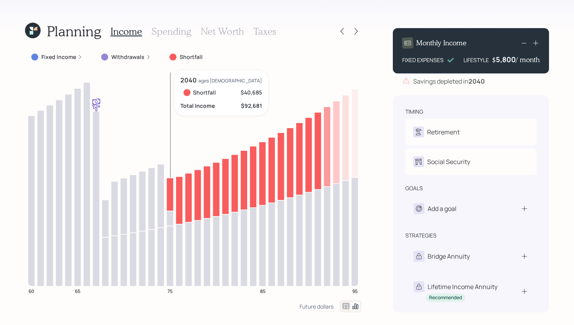
click at [170, 193] on icon at bounding box center [169, 194] width 7 height 33
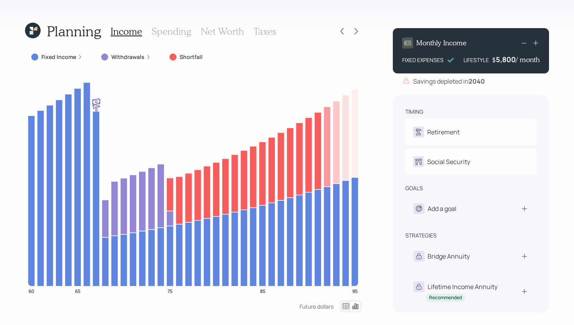
click at [184, 30] on h3 "Spending" at bounding box center [171, 31] width 40 height 11
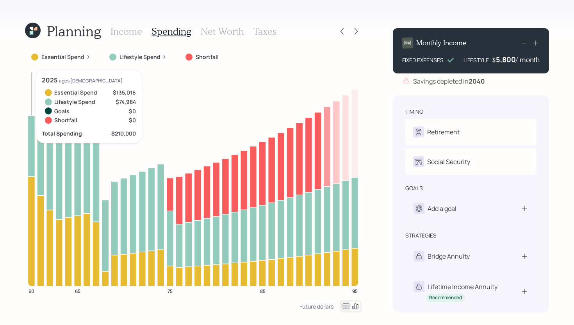
click at [31, 146] on icon at bounding box center [31, 146] width 7 height 61
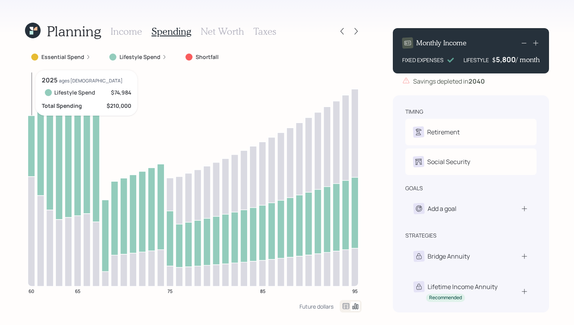
click at [31, 146] on icon at bounding box center [31, 146] width 7 height 61
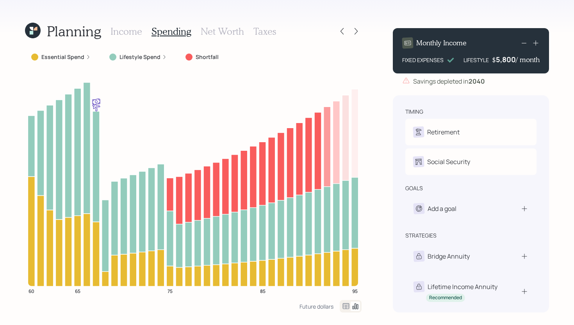
click at [149, 59] on label "Lifestyle Spend" at bounding box center [139, 57] width 41 height 8
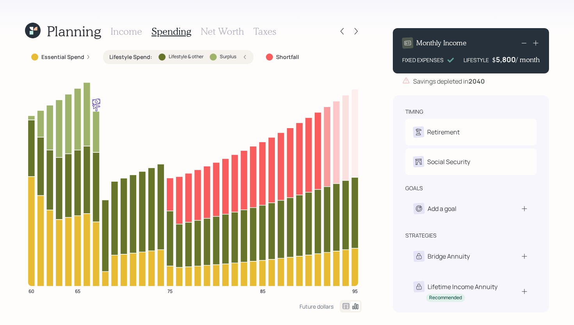
click at [165, 52] on div "Lifestyle Spend : Lifestyle & other Surplus" at bounding box center [178, 57] width 150 height 14
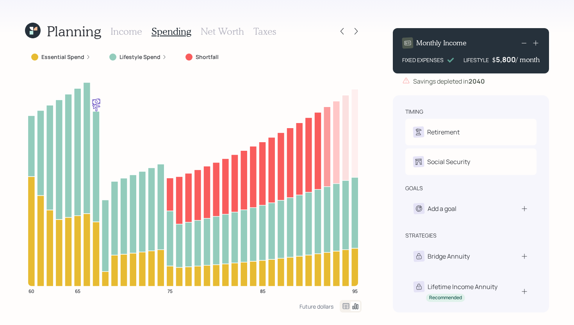
click at [132, 34] on h3 "Income" at bounding box center [126, 31] width 32 height 11
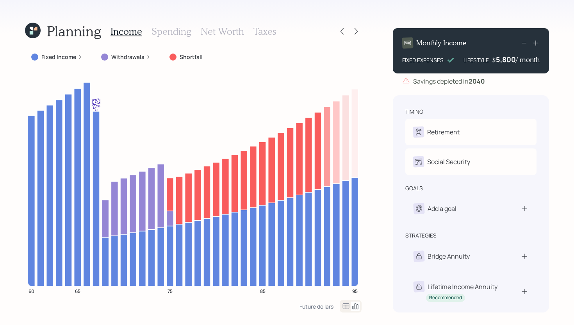
click at [169, 34] on h3 "Spending" at bounding box center [171, 31] width 40 height 11
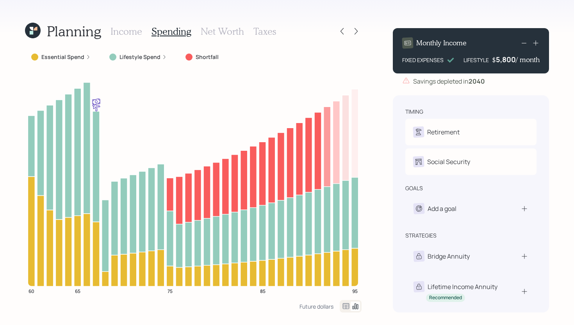
click at [139, 60] on label "Lifestyle Spend" at bounding box center [139, 57] width 41 height 8
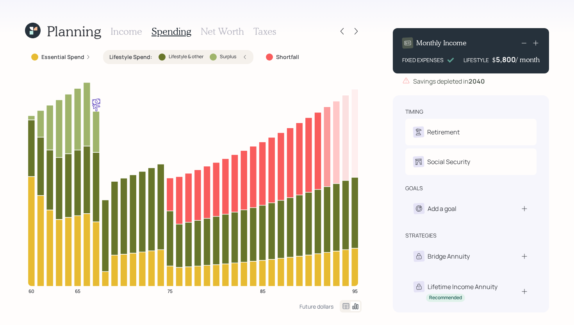
click at [58, 60] on label "Essential Spend" at bounding box center [62, 57] width 43 height 8
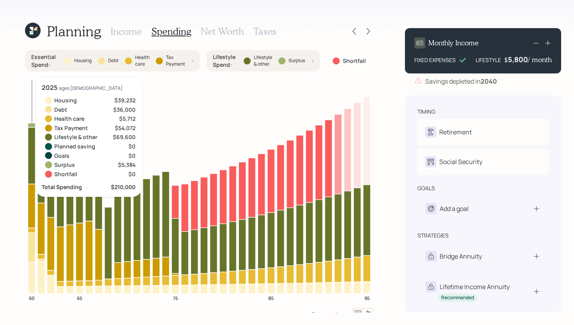
click at [31, 279] on icon at bounding box center [31, 277] width 7 height 32
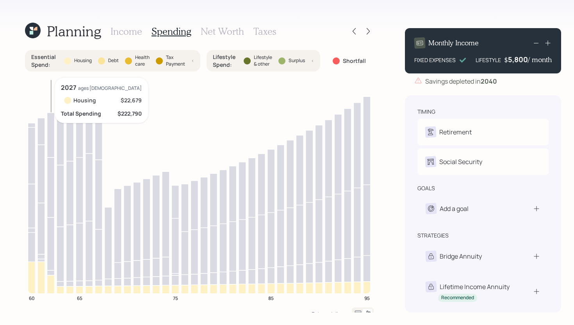
click at [52, 281] on icon at bounding box center [50, 284] width 7 height 18
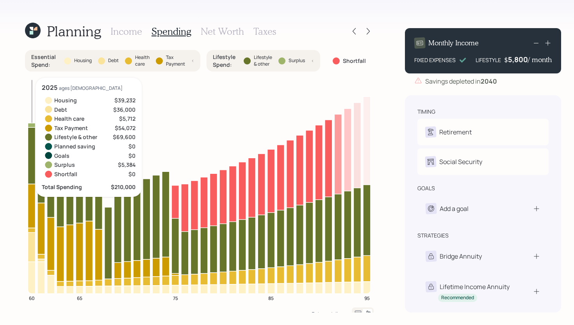
click at [32, 253] on icon at bounding box center [31, 246] width 7 height 29
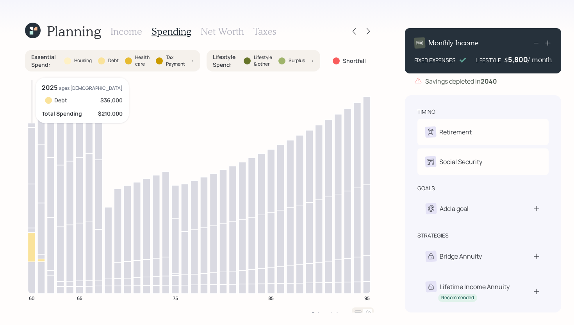
click at [33, 258] on icon at bounding box center [31, 246] width 7 height 29
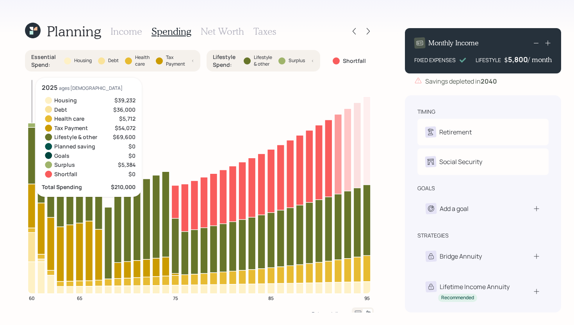
click at [31, 213] on icon at bounding box center [31, 206] width 7 height 44
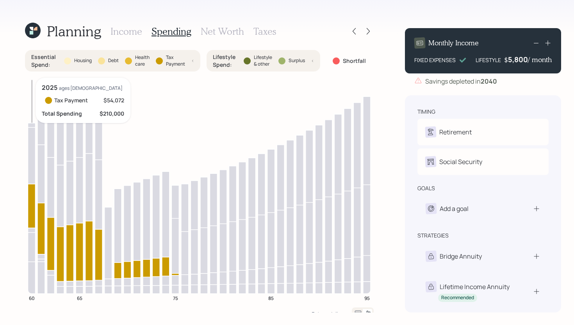
click at [31, 213] on icon at bounding box center [31, 206] width 7 height 44
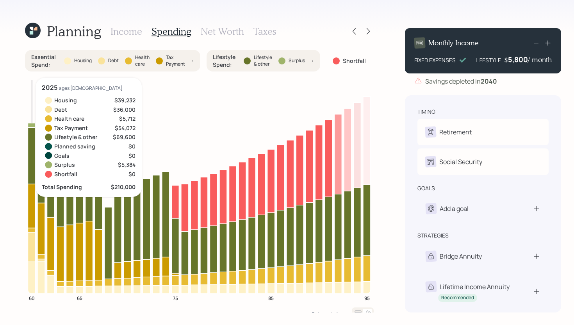
click at [30, 172] on icon at bounding box center [31, 155] width 7 height 57
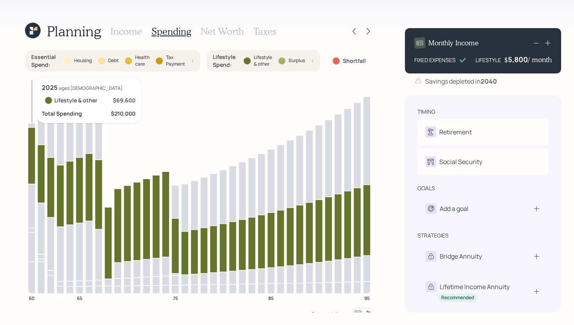
click at [30, 172] on icon at bounding box center [31, 155] width 7 height 57
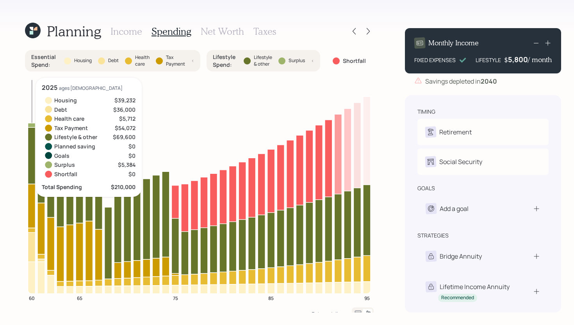
click at [32, 124] on icon at bounding box center [31, 125] width 7 height 4
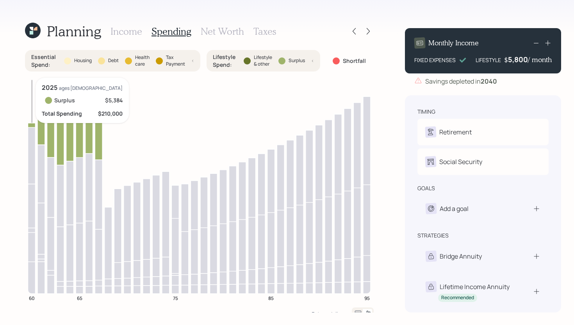
click at [32, 124] on icon at bounding box center [31, 125] width 7 height 4
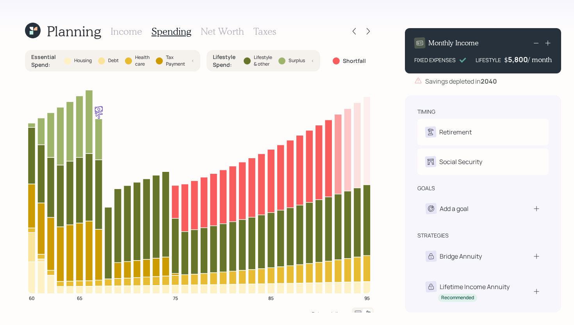
click at [178, 58] on label "Tax Payment" at bounding box center [175, 60] width 19 height 13
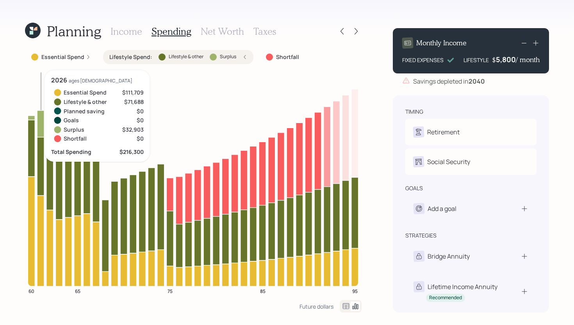
click at [39, 123] on icon at bounding box center [40, 123] width 7 height 27
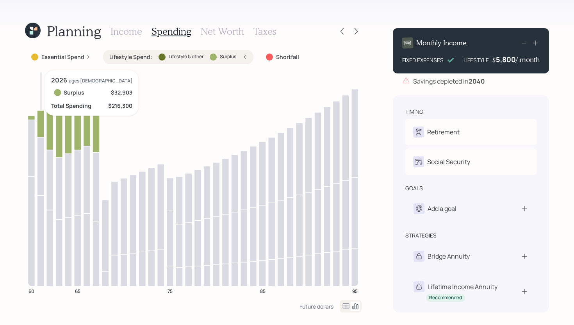
click at [39, 123] on icon at bounding box center [40, 123] width 7 height 27
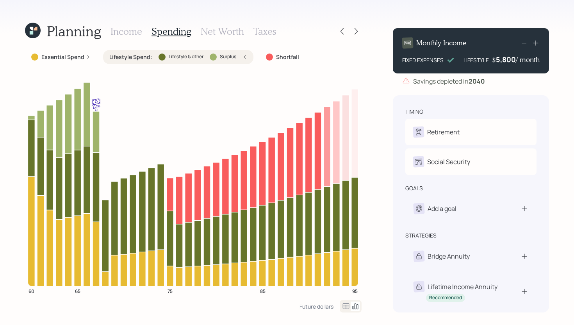
click at [190, 54] on label "Lifestyle & other" at bounding box center [186, 56] width 35 height 7
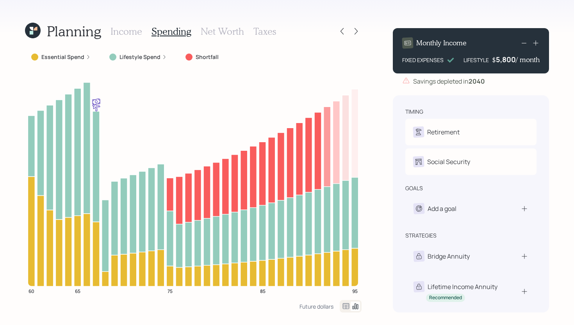
click at [135, 31] on h3 "Income" at bounding box center [126, 31] width 32 height 11
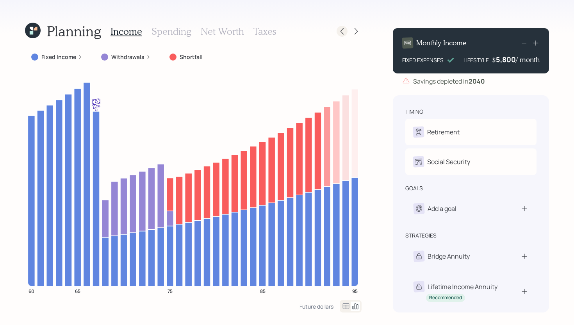
click at [344, 32] on icon at bounding box center [342, 31] width 8 height 8
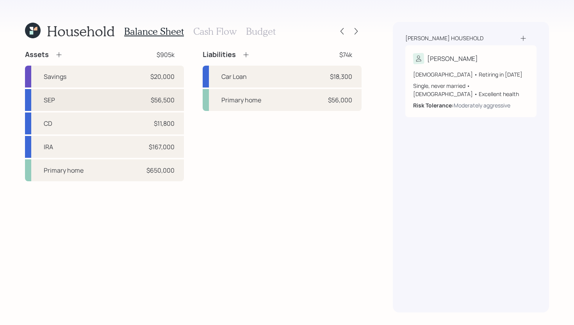
click at [79, 107] on div "SEP $56,500" at bounding box center [104, 100] width 159 height 22
select select "balanced"
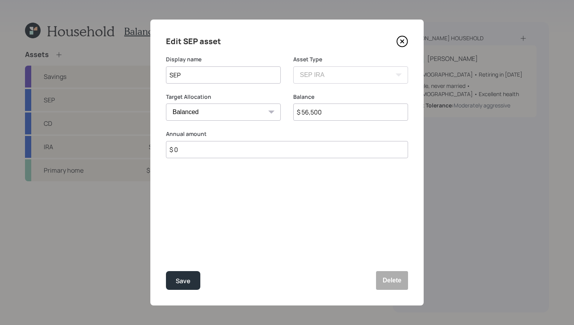
click at [192, 148] on input "$ 0" at bounding box center [287, 149] width 242 height 17
type input "$ 36,000"
click at [200, 191] on div "Select..." at bounding box center [216, 187] width 100 height 13
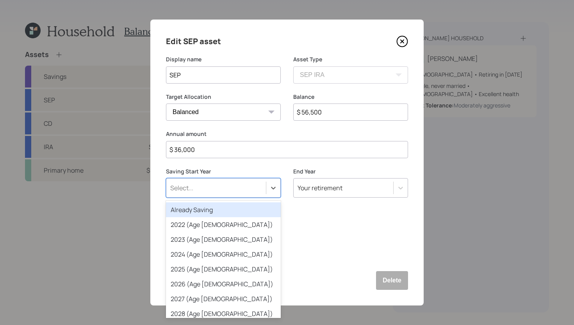
click at [200, 208] on div "Already Saving" at bounding box center [223, 209] width 115 height 15
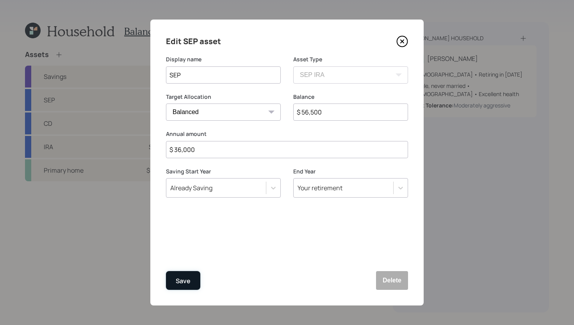
click at [187, 276] on div "Save" at bounding box center [183, 281] width 15 height 11
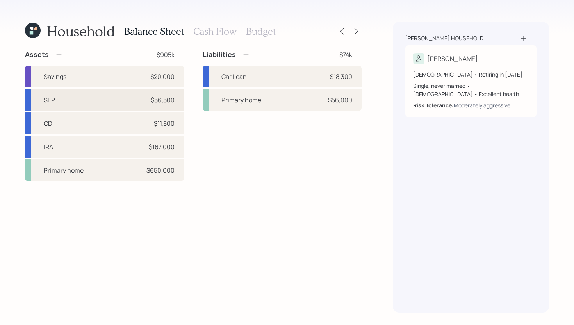
click at [104, 103] on div "SEP $56,500" at bounding box center [104, 100] width 159 height 22
select select "balanced"
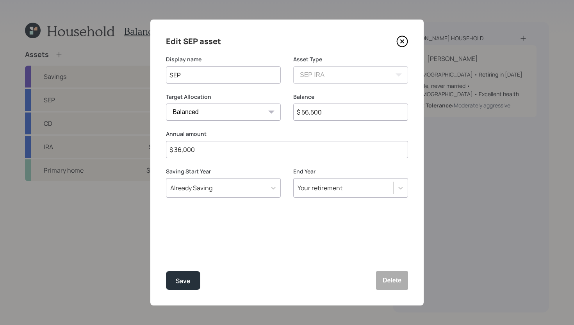
click at [210, 180] on div "Already Saving" at bounding box center [223, 188] width 115 height 20
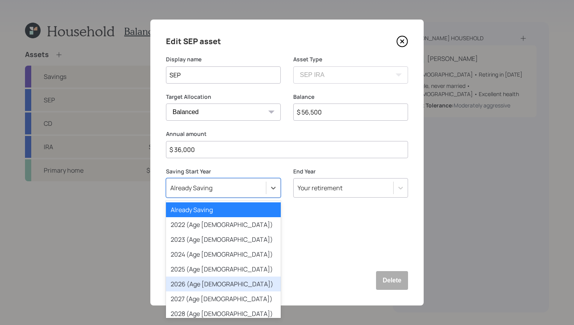
click at [196, 287] on div "2026 (Age 61)" at bounding box center [223, 283] width 115 height 15
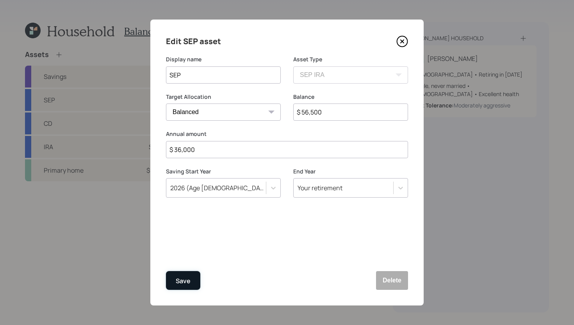
click at [190, 277] on div "Save" at bounding box center [183, 281] width 15 height 11
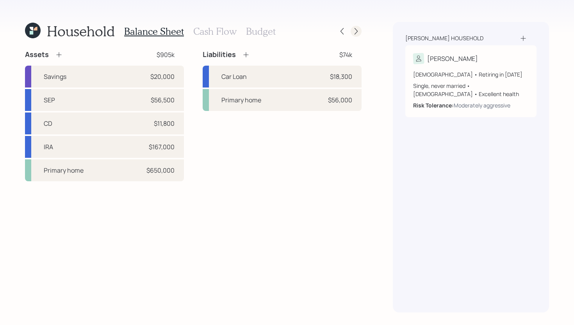
click at [356, 33] on icon at bounding box center [356, 31] width 8 height 8
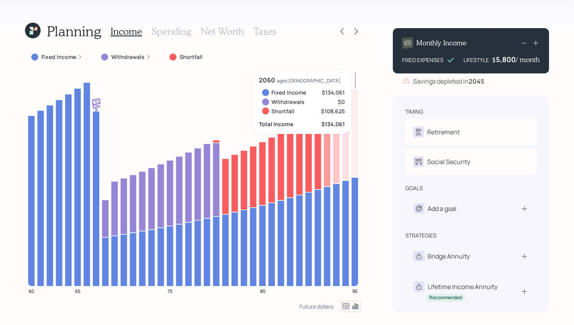
click at [513, 60] on div "5,800" at bounding box center [506, 59] width 20 height 9
click at [513, 60] on div "5800" at bounding box center [506, 59] width 20 height 9
drag, startPoint x: 513, startPoint y: 60, endPoint x: 497, endPoint y: 60, distance: 16.0
click at [497, 60] on div "5800" at bounding box center [506, 59] width 20 height 9
click at [374, 180] on div "Planning Income Spending Net Worth Taxes Fixed Income Withdrawals Shortfall 60 …" at bounding box center [287, 162] width 574 height 325
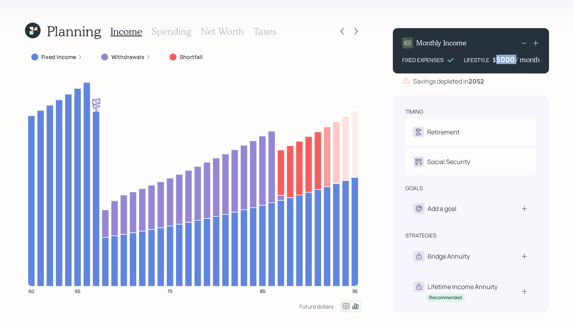
drag, startPoint x: 515, startPoint y: 60, endPoint x: 495, endPoint y: 58, distance: 20.4
click at [494, 58] on div "$ 5000 / month" at bounding box center [515, 59] width 47 height 9
click at [505, 60] on div "5000" at bounding box center [506, 59] width 20 height 9
click at [374, 169] on div "Planning Income Spending Net Worth Taxes Fixed Income Withdrawals Shortfall 60 …" at bounding box center [287, 162] width 574 height 325
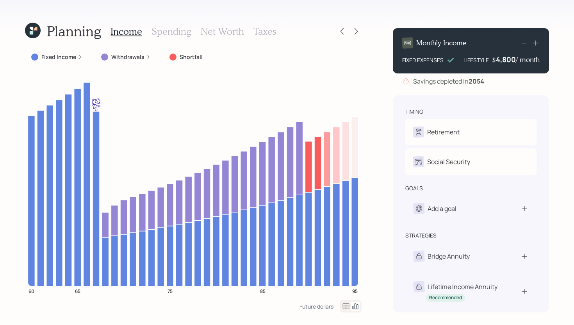
click at [182, 31] on h3 "Spending" at bounding box center [171, 31] width 40 height 11
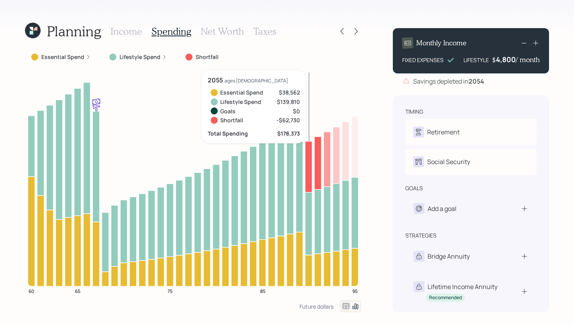
click at [309, 269] on icon at bounding box center [308, 269] width 7 height 31
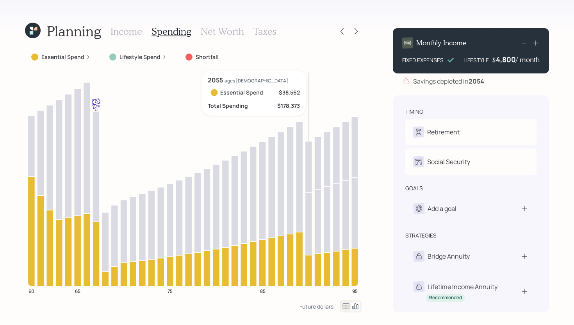
click at [309, 269] on icon at bounding box center [308, 269] width 7 height 31
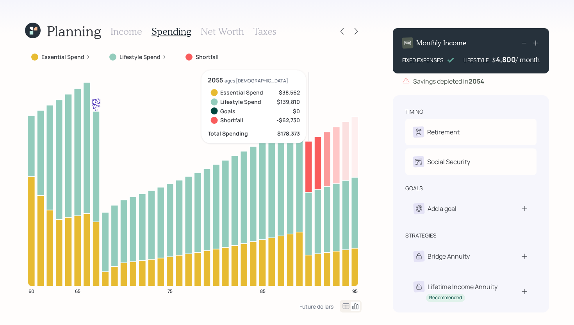
click at [309, 210] on icon at bounding box center [308, 198] width 7 height 114
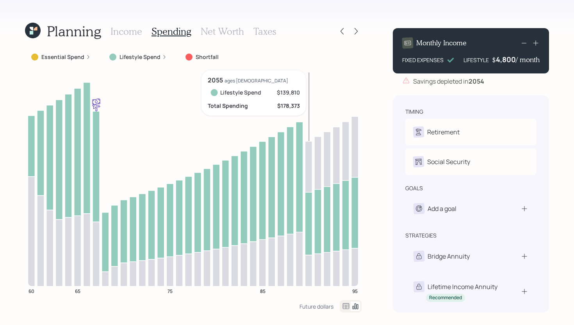
click at [309, 210] on icon at bounding box center [308, 198] width 7 height 114
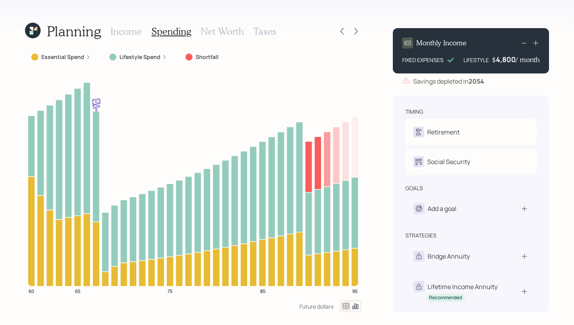
click at [136, 29] on h3 "Income" at bounding box center [126, 31] width 32 height 11
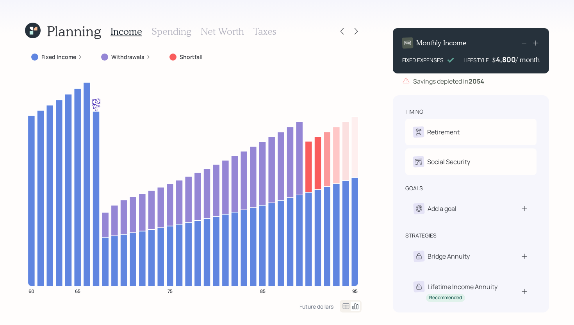
click at [506, 59] on div "4,800" at bounding box center [506, 59] width 20 height 9
click at [506, 59] on div "4800" at bounding box center [506, 59] width 20 height 9
click at [377, 100] on div "Planning Income Spending Net Worth Taxes Fixed Income Withdrawals Shortfall 60 …" at bounding box center [287, 162] width 574 height 325
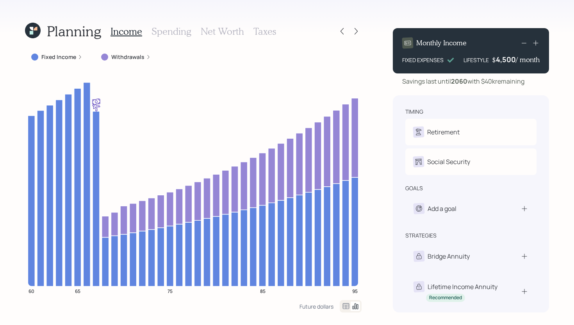
click at [166, 34] on h3 "Spending" at bounding box center [171, 31] width 40 height 11
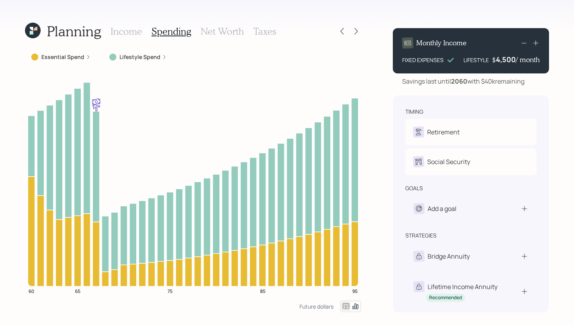
click at [133, 33] on h3 "Income" at bounding box center [126, 31] width 32 height 11
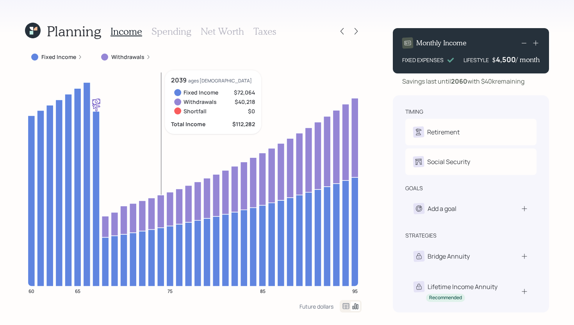
click at [162, 204] on icon at bounding box center [160, 211] width 7 height 33
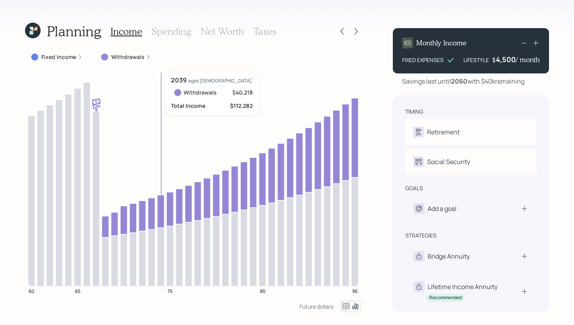
click at [162, 204] on icon at bounding box center [160, 211] width 7 height 33
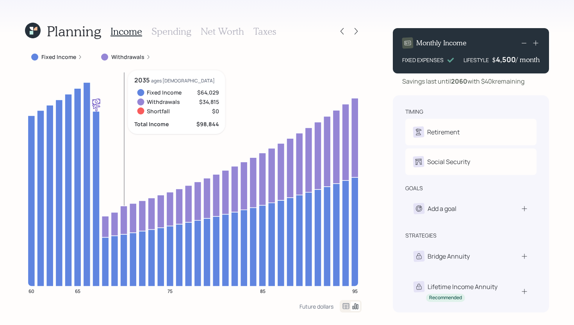
click at [124, 239] on icon at bounding box center [123, 260] width 7 height 52
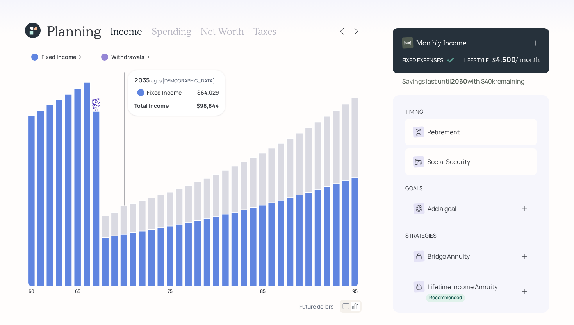
click at [124, 239] on icon at bounding box center [123, 260] width 7 height 52
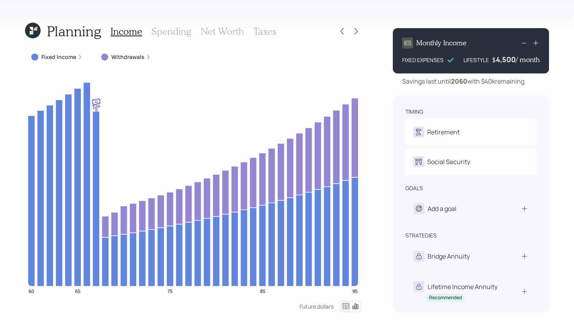
click at [263, 30] on h3 "Taxes" at bounding box center [264, 31] width 23 height 11
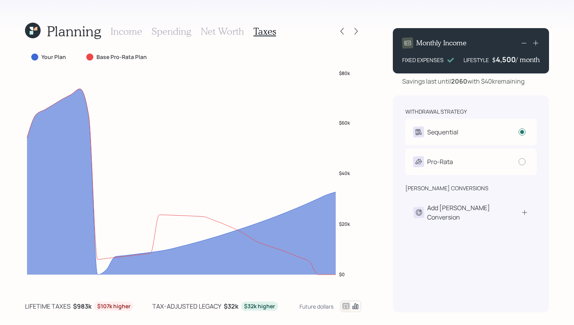
click at [226, 35] on h3 "Net Worth" at bounding box center [222, 31] width 43 height 11
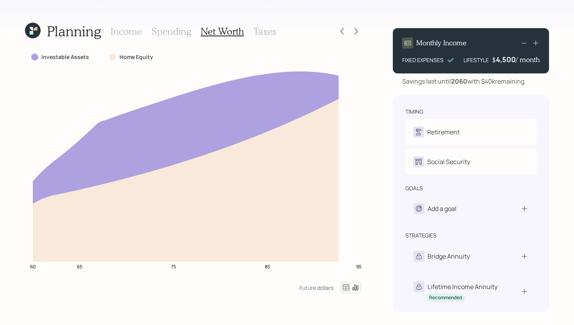
click at [137, 34] on h3 "Income" at bounding box center [126, 31] width 32 height 11
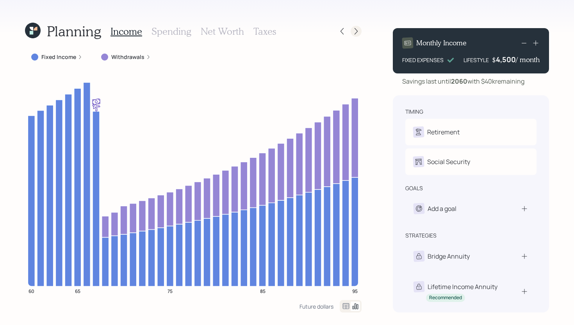
click at [357, 35] on icon at bounding box center [356, 31] width 8 height 8
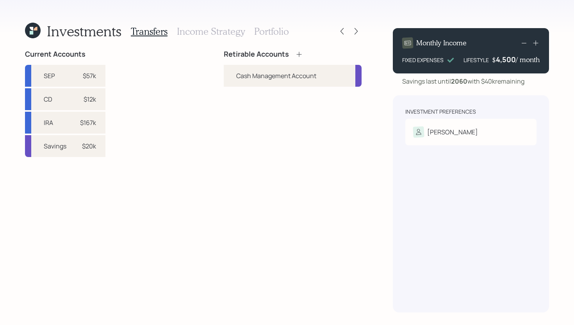
click at [299, 53] on icon at bounding box center [298, 54] width 5 height 5
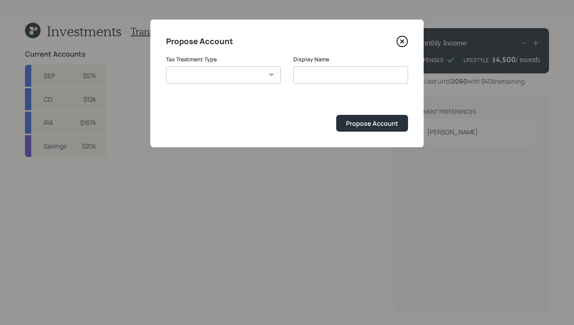
click at [254, 75] on select "Roth Taxable Traditional" at bounding box center [223, 74] width 115 height 17
select select "traditional"
click at [166, 66] on select "Roth Taxable Traditional" at bounding box center [223, 74] width 115 height 17
click at [338, 73] on input "Traditional" at bounding box center [350, 74] width 115 height 17
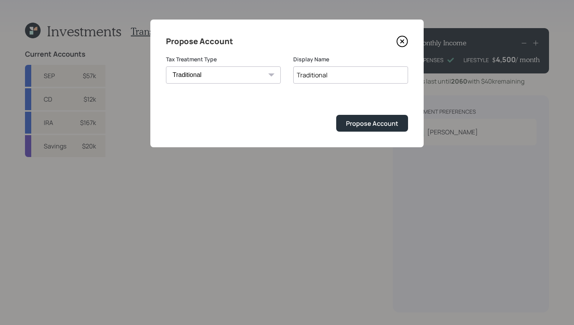
click at [338, 73] on input "Traditional" at bounding box center [350, 74] width 115 height 17
type input "SEP IRA"
click at [373, 121] on div "Propose Account" at bounding box center [372, 123] width 52 height 9
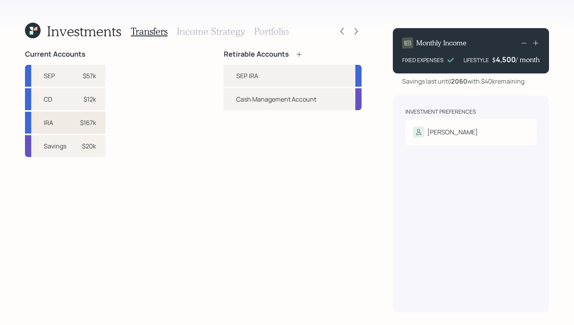
click at [90, 125] on div "$167k" at bounding box center [88, 122] width 16 height 9
click at [235, 78] on div "SEP IRA" at bounding box center [293, 76] width 138 height 22
select select "acc79d99-28af-4ca8-9d5c-d3bf53782553"
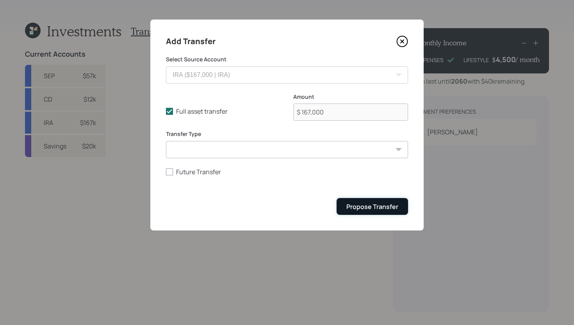
click at [354, 205] on div "Propose Transfer" at bounding box center [372, 206] width 52 height 9
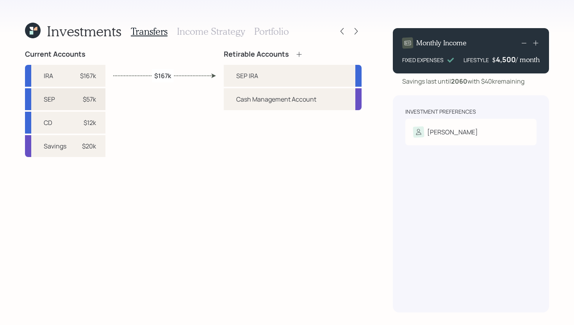
click at [92, 100] on div "$57k" at bounding box center [89, 98] width 13 height 9
click at [241, 71] on div "SEP IRA" at bounding box center [247, 75] width 22 height 9
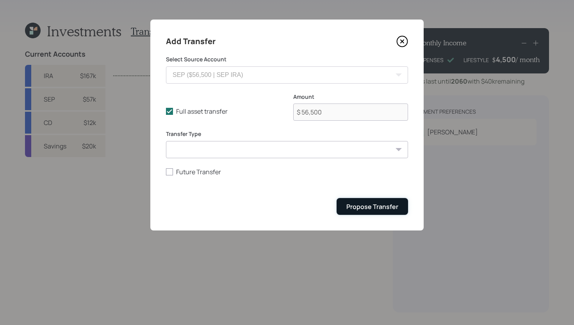
click at [362, 205] on div "Propose Transfer" at bounding box center [372, 206] width 52 height 9
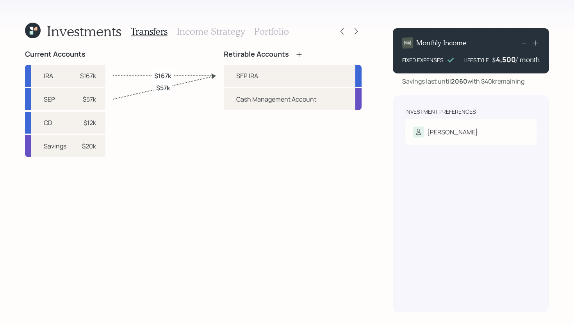
click at [215, 34] on h3 "Income Strategy" at bounding box center [211, 31] width 68 height 11
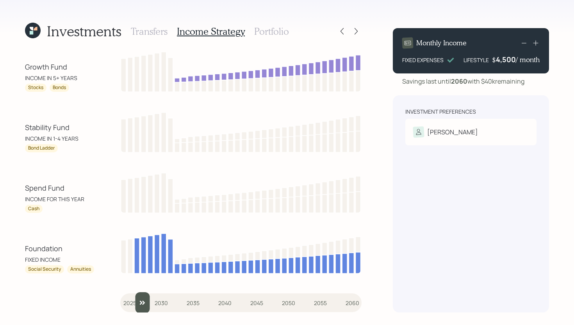
click at [134, 303] on input "slider" at bounding box center [240, 302] width 241 height 21
click at [143, 303] on input "slider" at bounding box center [240, 302] width 241 height 21
click at [150, 303] on input "slider" at bounding box center [240, 302] width 241 height 21
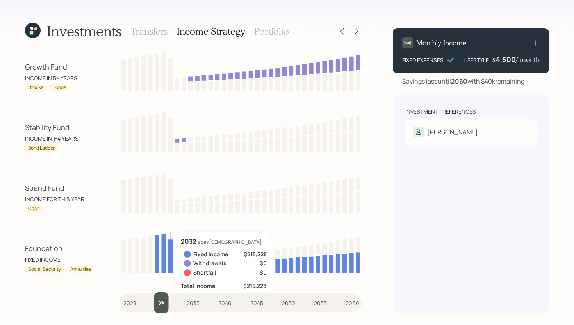
click at [159, 303] on input "slider" at bounding box center [240, 302] width 241 height 21
click at [160, 303] on input "slider" at bounding box center [240, 302] width 241 height 21
click at [164, 303] on input "slider" at bounding box center [240, 302] width 241 height 21
click at [169, 302] on input "slider" at bounding box center [240, 302] width 241 height 21
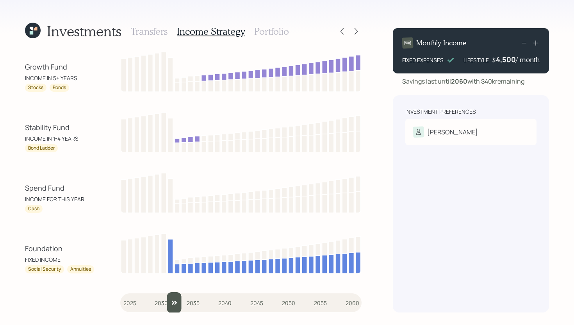
click at [176, 299] on input "slider" at bounding box center [240, 302] width 241 height 21
type input "2034"
click at [185, 301] on input "slider" at bounding box center [240, 302] width 241 height 21
click at [260, 33] on h3 "Portfolio" at bounding box center [271, 31] width 35 height 11
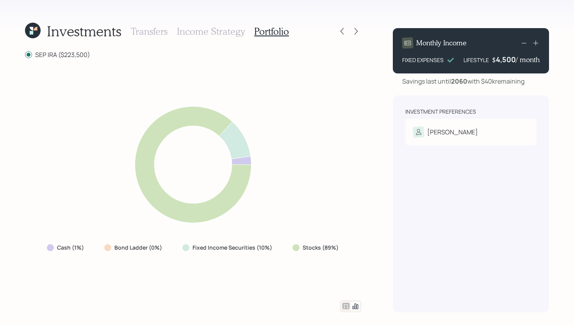
click at [345, 306] on icon at bounding box center [345, 305] width 9 height 9
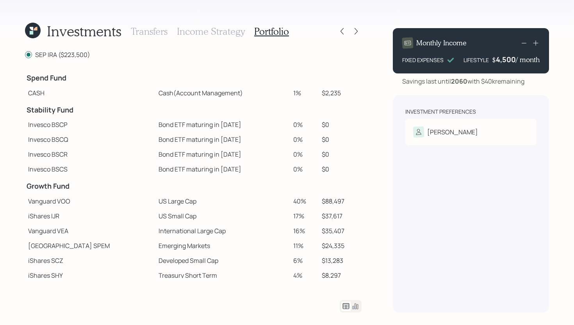
drag, startPoint x: 276, startPoint y: 94, endPoint x: 298, endPoint y: 94, distance: 21.9
click at [298, 94] on tr "CASH Cash (Account Management) 1% $2,235" at bounding box center [193, 92] width 336 height 15
click at [298, 94] on td "1%" at bounding box center [304, 92] width 28 height 15
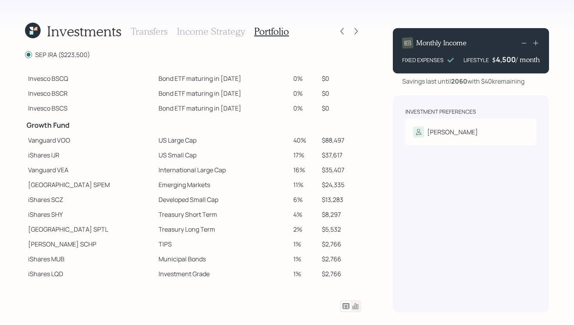
scroll to position [64, 0]
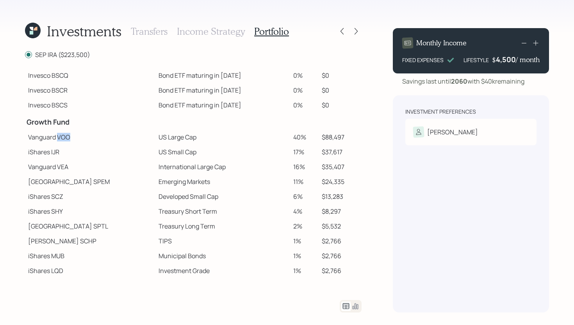
drag, startPoint x: 70, startPoint y: 138, endPoint x: 58, endPoint y: 138, distance: 12.1
click at [58, 138] on td "Vanguard VOO" at bounding box center [90, 137] width 130 height 15
drag, startPoint x: 128, startPoint y: 137, endPoint x: 167, endPoint y: 136, distance: 38.7
click at [167, 136] on td "US Large Cap" at bounding box center [222, 137] width 135 height 15
click at [176, 139] on td "US Large Cap" at bounding box center [222, 137] width 135 height 15
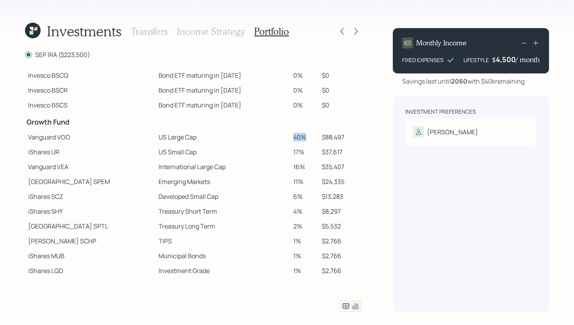
drag, startPoint x: 281, startPoint y: 137, endPoint x: 293, endPoint y: 137, distance: 11.3
click at [293, 137] on td "40%" at bounding box center [304, 137] width 28 height 15
click at [290, 130] on td "40%" at bounding box center [304, 137] width 28 height 15
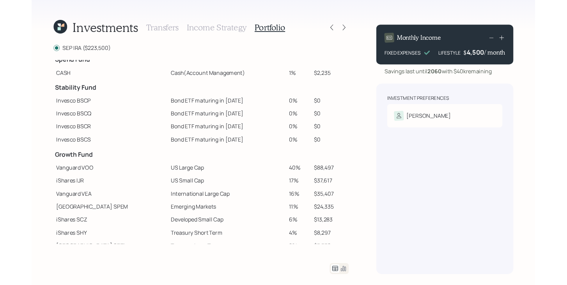
scroll to position [0, 0]
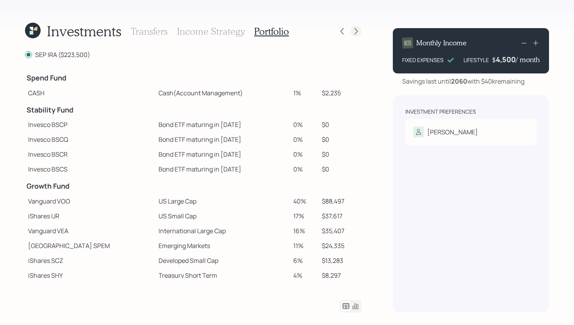
click at [355, 33] on icon at bounding box center [355, 31] width 3 height 7
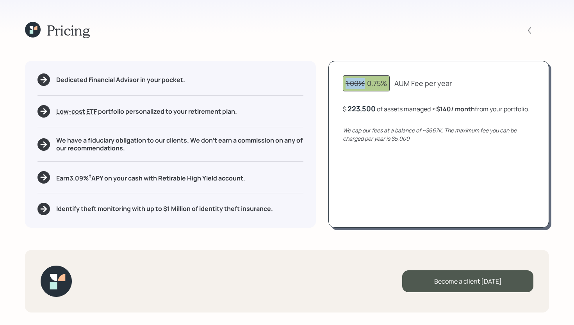
drag, startPoint x: 364, startPoint y: 85, endPoint x: 346, endPoint y: 85, distance: 18.0
click at [346, 85] on span "1.00%" at bounding box center [354, 82] width 19 height 9
drag, startPoint x: 57, startPoint y: 178, endPoint x: 264, endPoint y: 185, distance: 207.3
click at [264, 185] on div "Dedicated Financial Advisor in your pocket. Low-cost ETF Retirable uses diversi…" at bounding box center [170, 144] width 291 height 166
click at [271, 176] on div "Earn 3.09 % † APY on your cash with Retirable High Yield account." at bounding box center [170, 177] width 266 height 12
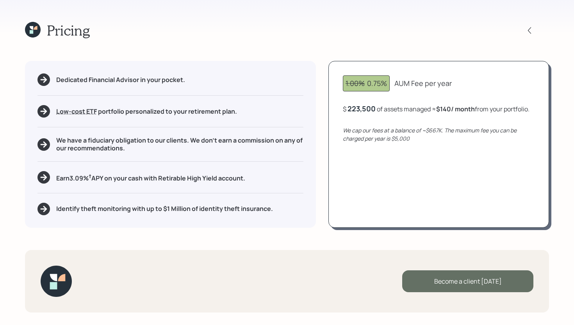
click at [450, 280] on div "Become a client today" at bounding box center [467, 281] width 131 height 22
click at [450, 276] on div "Go to Altruist" at bounding box center [467, 281] width 131 height 22
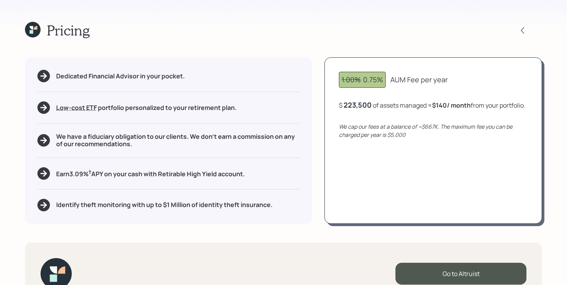
click at [36, 33] on icon at bounding box center [33, 30] width 16 height 16
